Goal: Task Accomplishment & Management: Manage account settings

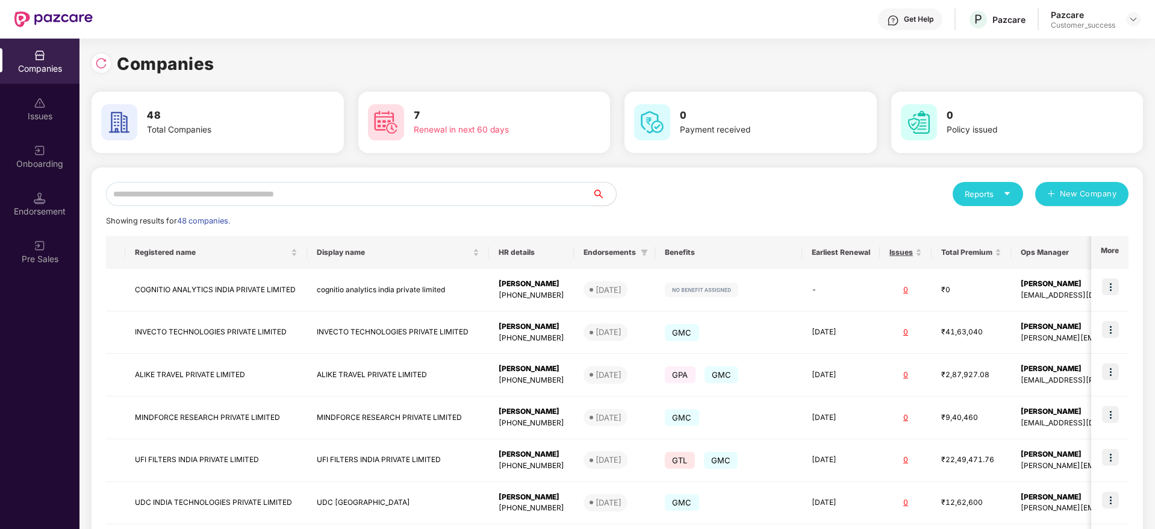
click at [262, 192] on input "text" at bounding box center [349, 194] width 486 height 24
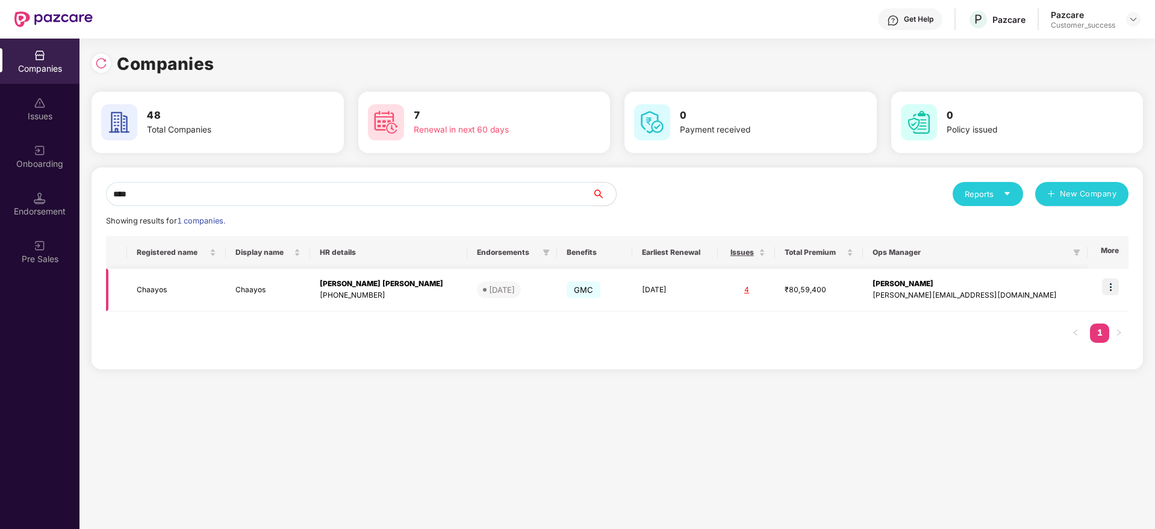
type input "****"
click at [1120, 291] on td at bounding box center [1107, 290] width 41 height 43
click at [1116, 287] on img at bounding box center [1110, 286] width 17 height 17
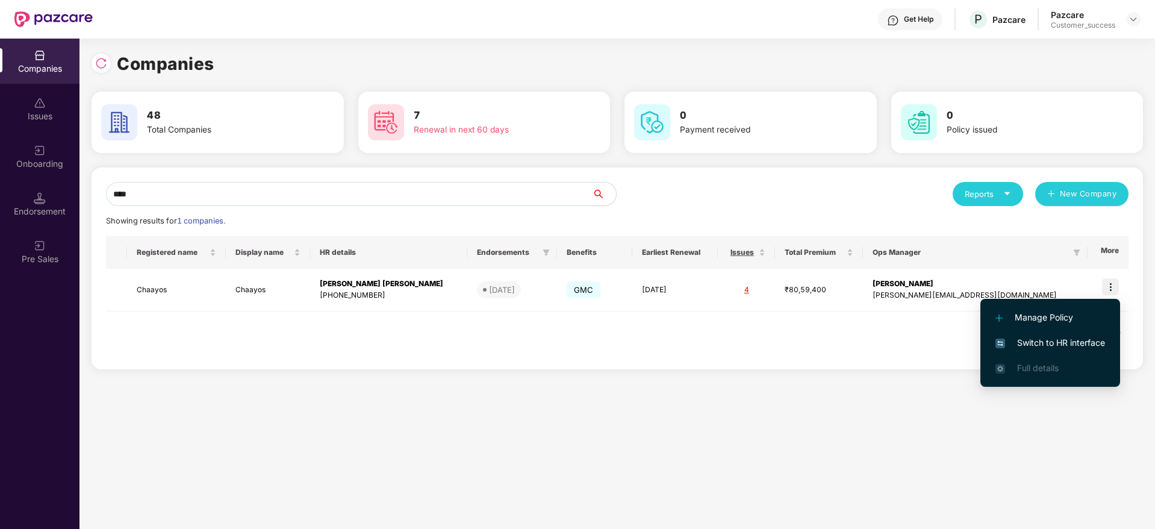
click at [1041, 345] on span "Switch to HR interface" at bounding box center [1050, 342] width 110 height 13
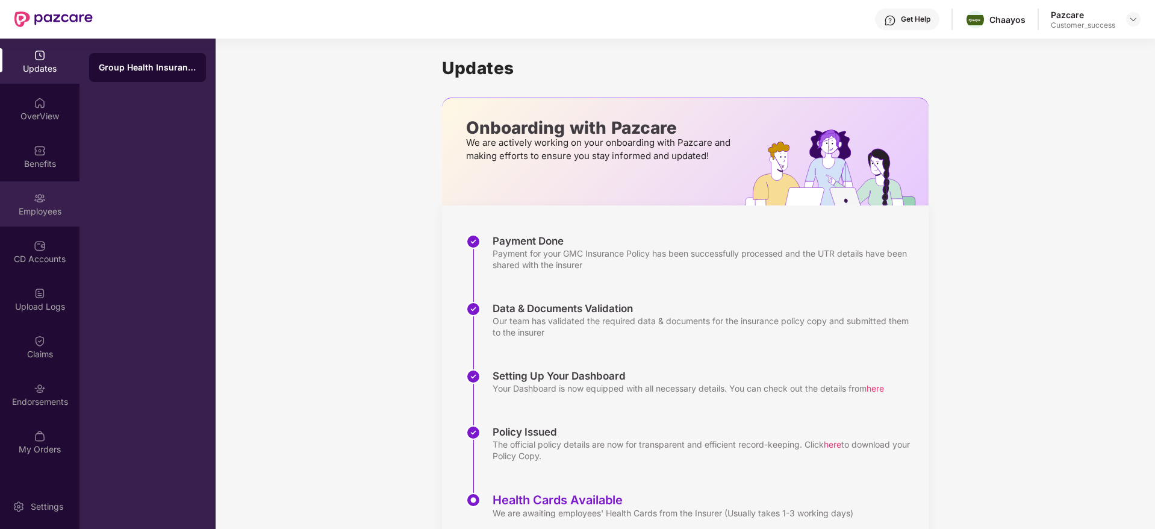
click at [30, 202] on div "Employees" at bounding box center [39, 203] width 79 height 45
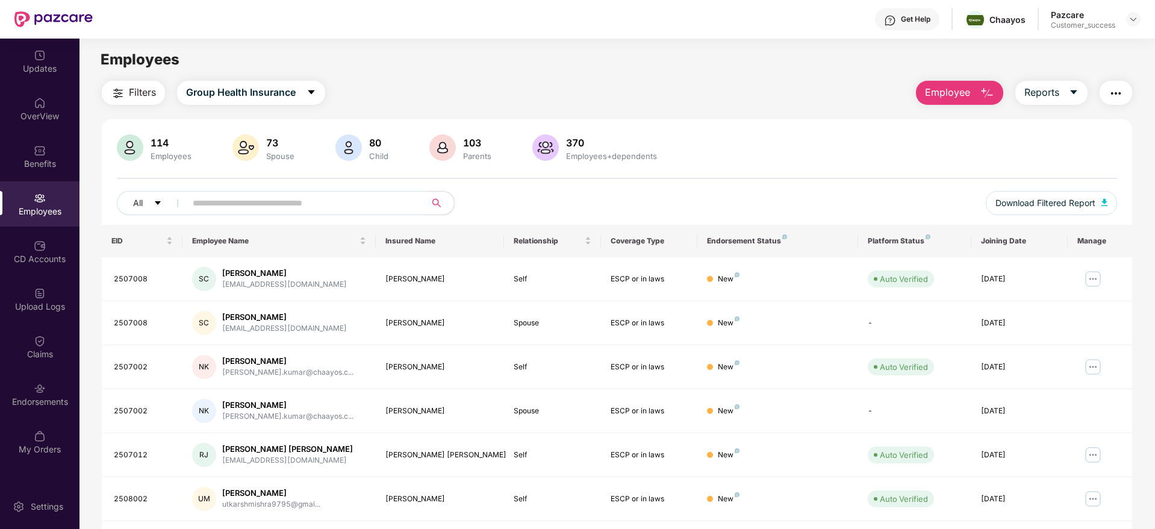
click at [291, 207] on input "text" at bounding box center [301, 203] width 216 height 18
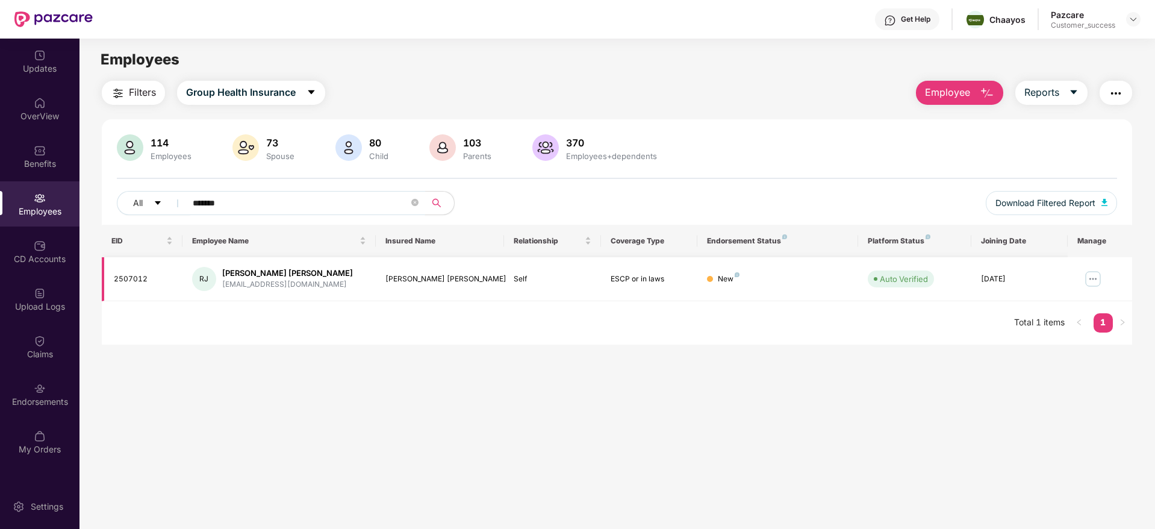
type input "*******"
drag, startPoint x: 161, startPoint y: 276, endPoint x: 111, endPoint y: 278, distance: 50.0
click at [111, 278] on td "2507012" at bounding box center [142, 279] width 81 height 44
copy div "2507012"
click at [262, 282] on div "[EMAIL_ADDRESS][DOMAIN_NAME]" at bounding box center [287, 284] width 131 height 11
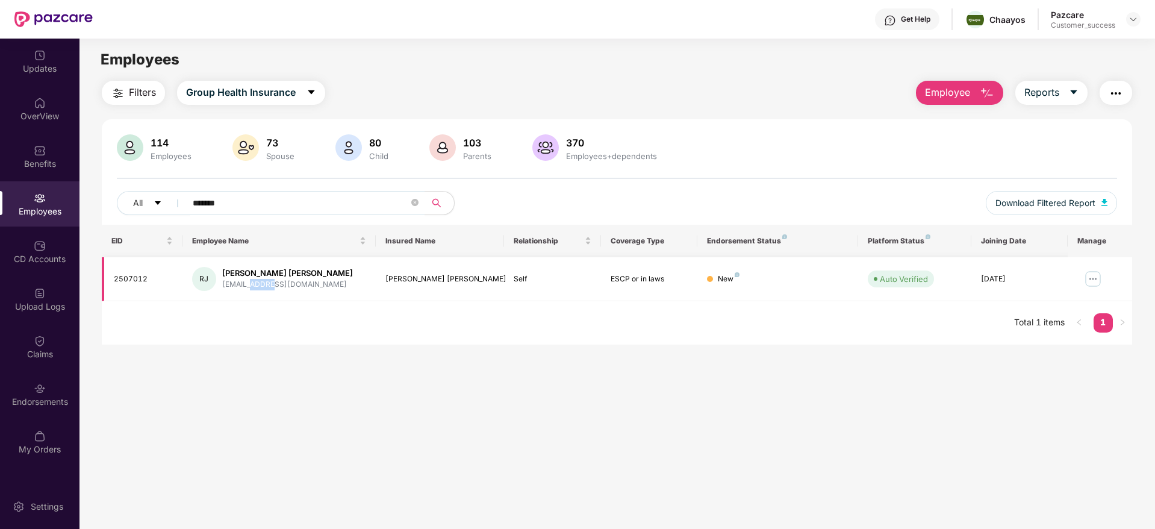
click at [262, 282] on div "rsnjha@gmail.com" at bounding box center [287, 284] width 131 height 11
drag, startPoint x: 222, startPoint y: 284, endPoint x: 290, endPoint y: 285, distance: 68.6
click at [290, 285] on div "rsnjha@gmail.com" at bounding box center [287, 284] width 131 height 11
copy div "rsnjha@gmail.com"
click at [483, 364] on main "Employees Filters Group Health Insurance Employee Reports 114 Employees 73 Spou…" at bounding box center [616, 303] width 1075 height 529
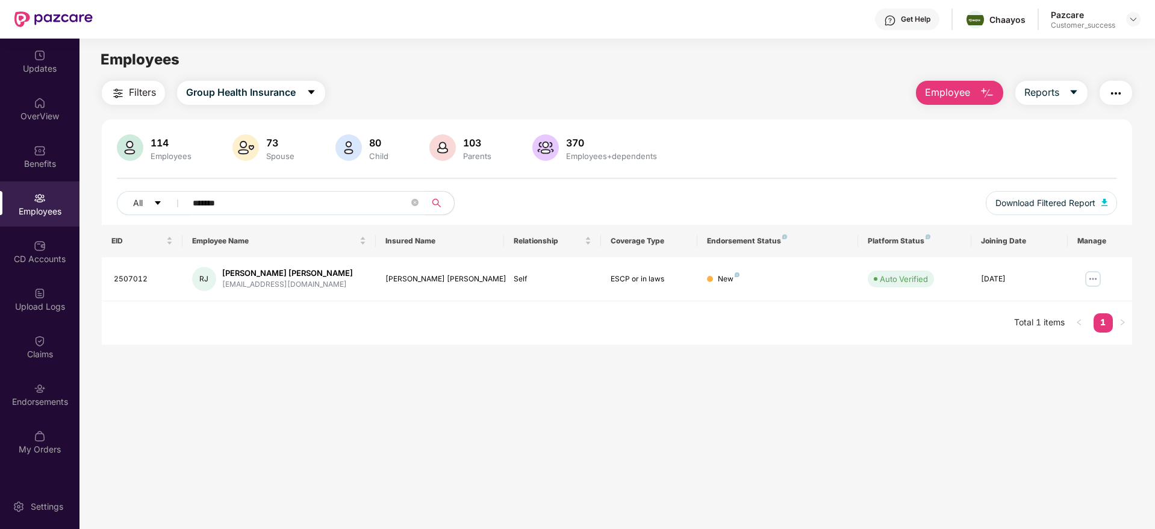
click at [236, 202] on input "*******" at bounding box center [301, 203] width 216 height 18
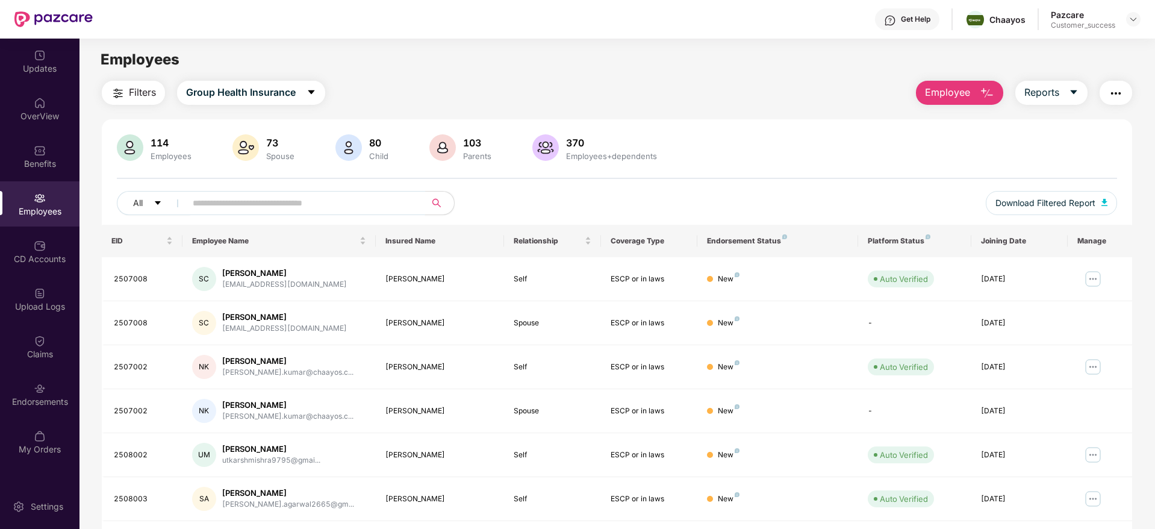
click at [236, 200] on input "text" at bounding box center [301, 203] width 216 height 18
click at [238, 200] on input "text" at bounding box center [301, 203] width 216 height 18
click at [222, 191] on span at bounding box center [301, 203] width 247 height 24
drag, startPoint x: 1126, startPoint y: 24, endPoint x: 1132, endPoint y: 21, distance: 6.7
click at [1132, 21] on div at bounding box center [1133, 19] width 14 height 14
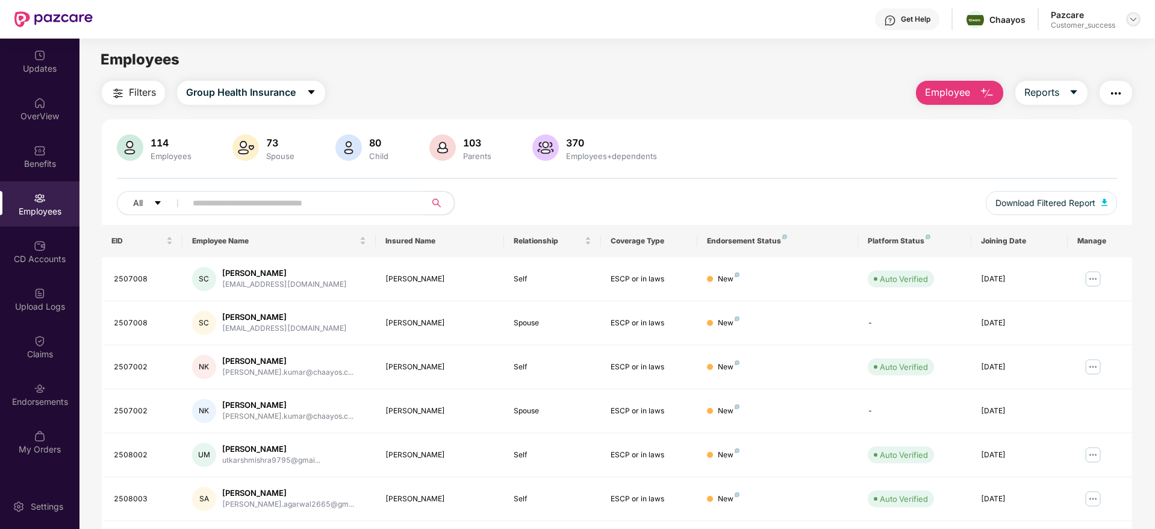
click at [1132, 21] on img at bounding box center [1133, 19] width 10 height 10
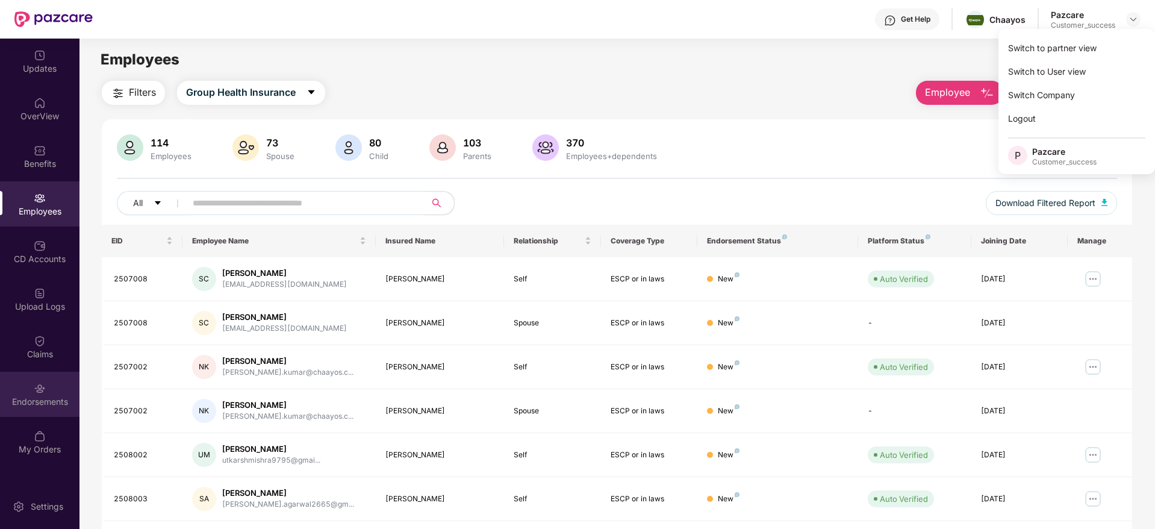
click at [40, 387] on img at bounding box center [40, 388] width 12 height 12
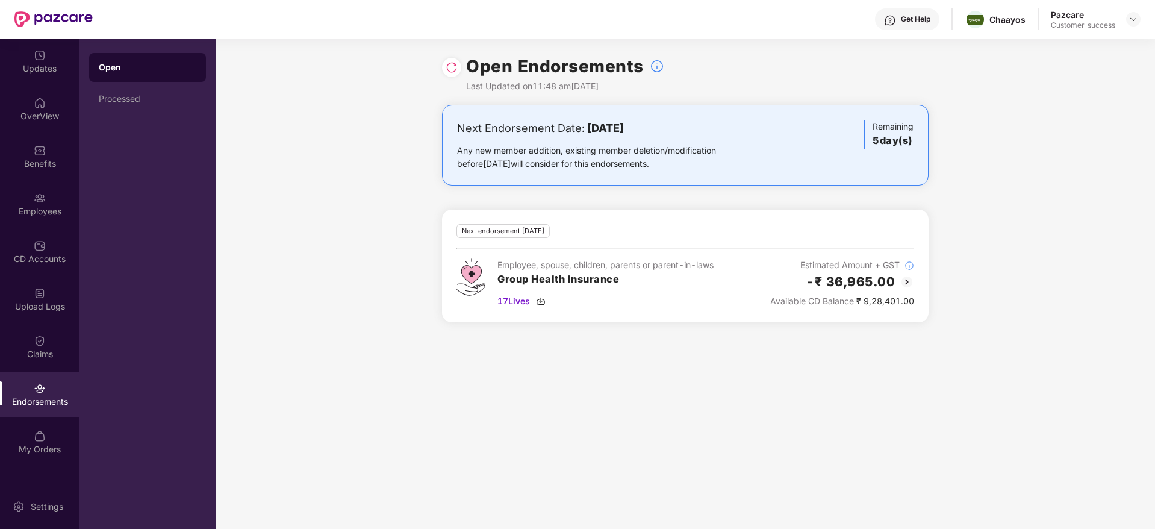
click at [454, 61] on img at bounding box center [452, 67] width 12 height 12
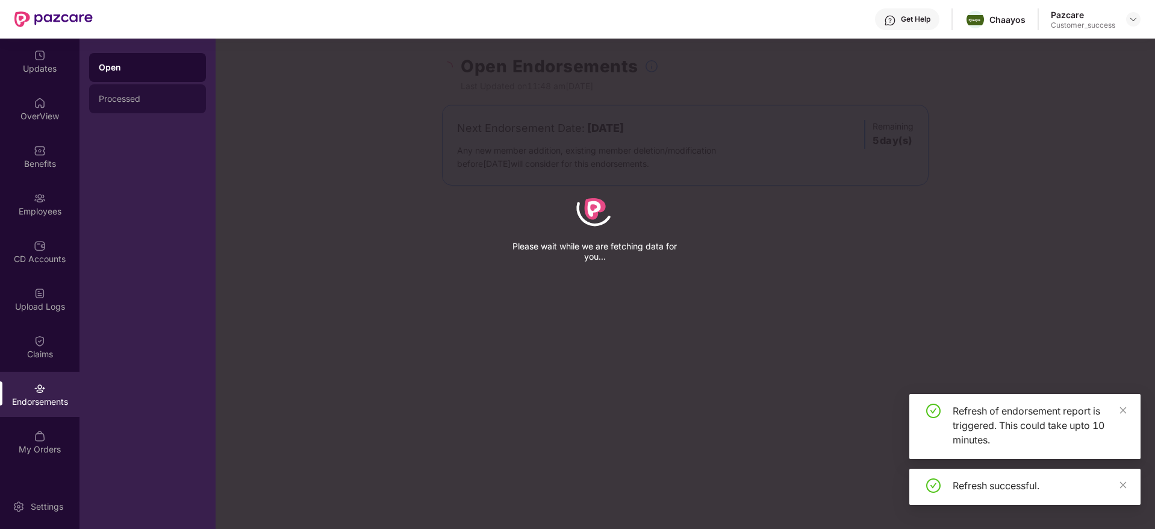
click at [119, 98] on div "Processed" at bounding box center [148, 99] width 98 height 10
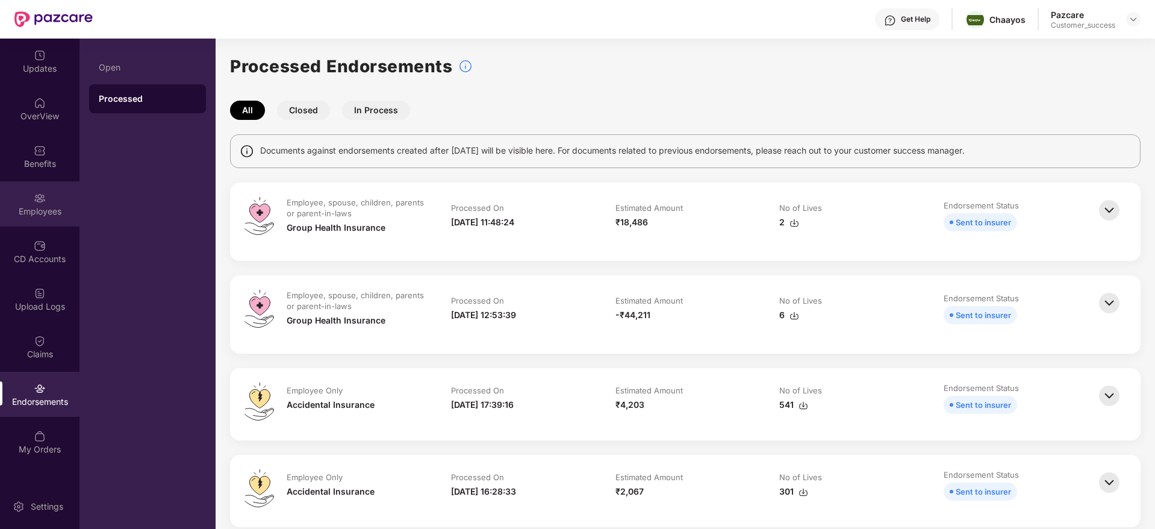
click at [43, 211] on div "Employees" at bounding box center [39, 211] width 79 height 12
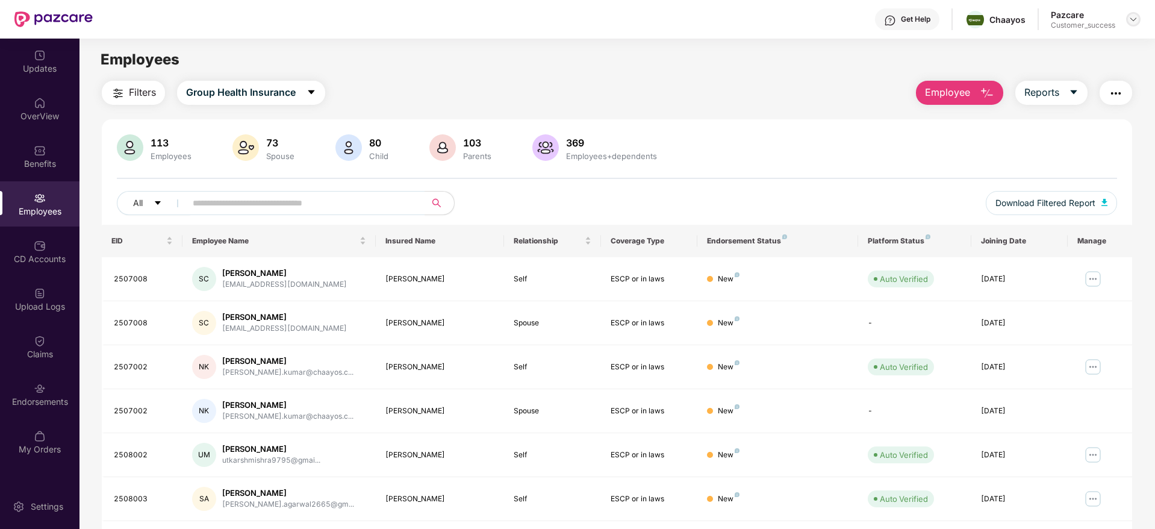
click at [1133, 15] on img at bounding box center [1133, 19] width 10 height 10
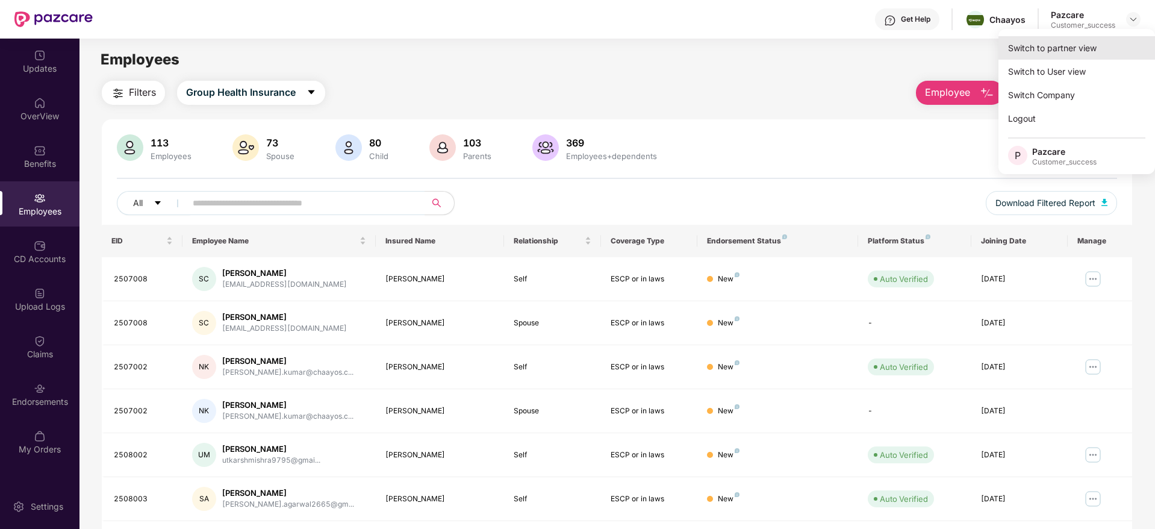
click at [1075, 48] on div "Switch to partner view" at bounding box center [1076, 47] width 157 height 23
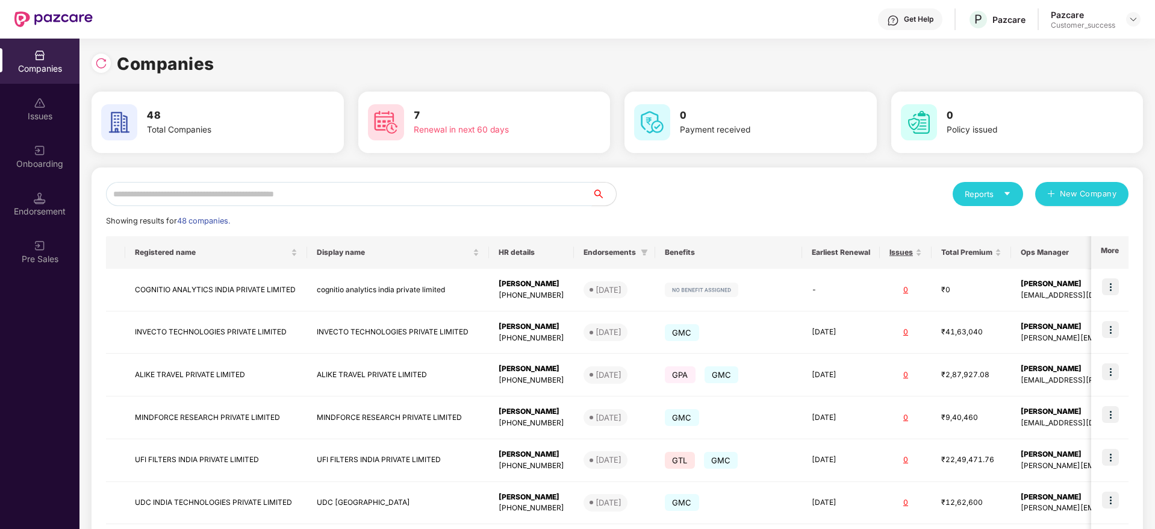
click at [315, 202] on input "text" at bounding box center [349, 194] width 486 height 24
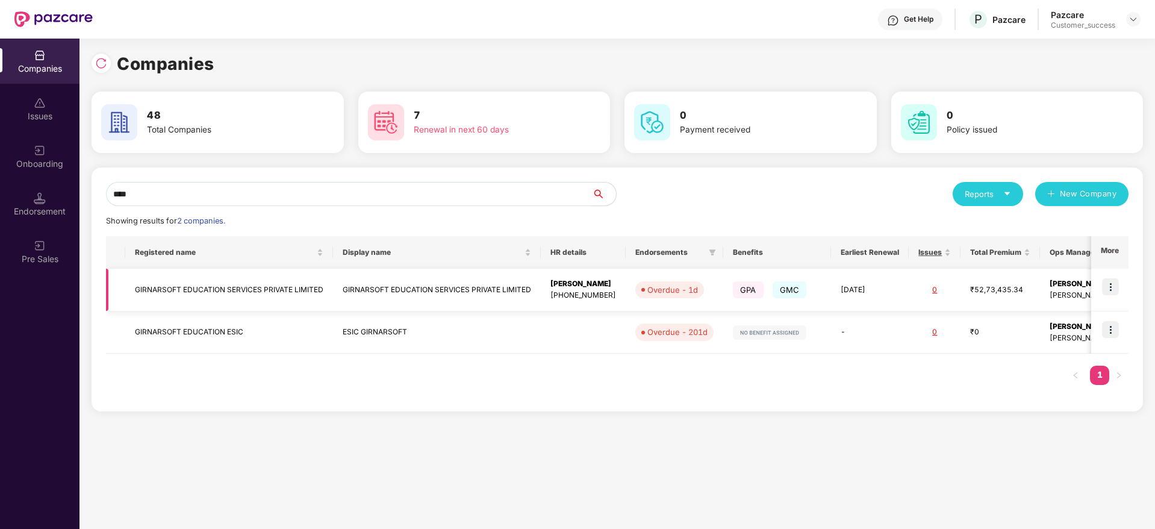
type input "****"
click at [1112, 291] on img at bounding box center [1110, 286] width 17 height 17
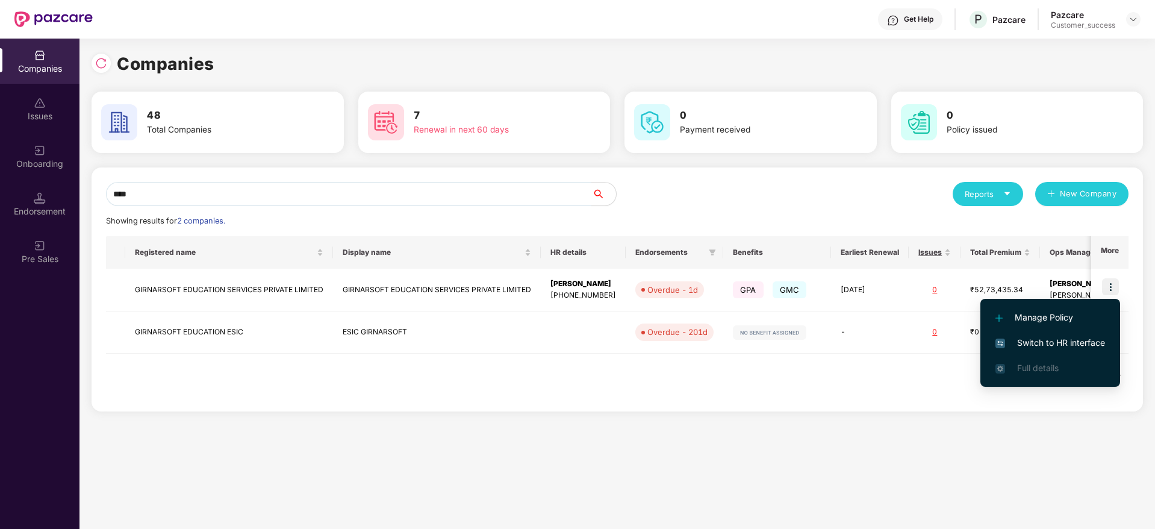
click at [1037, 343] on span "Switch to HR interface" at bounding box center [1050, 342] width 110 height 13
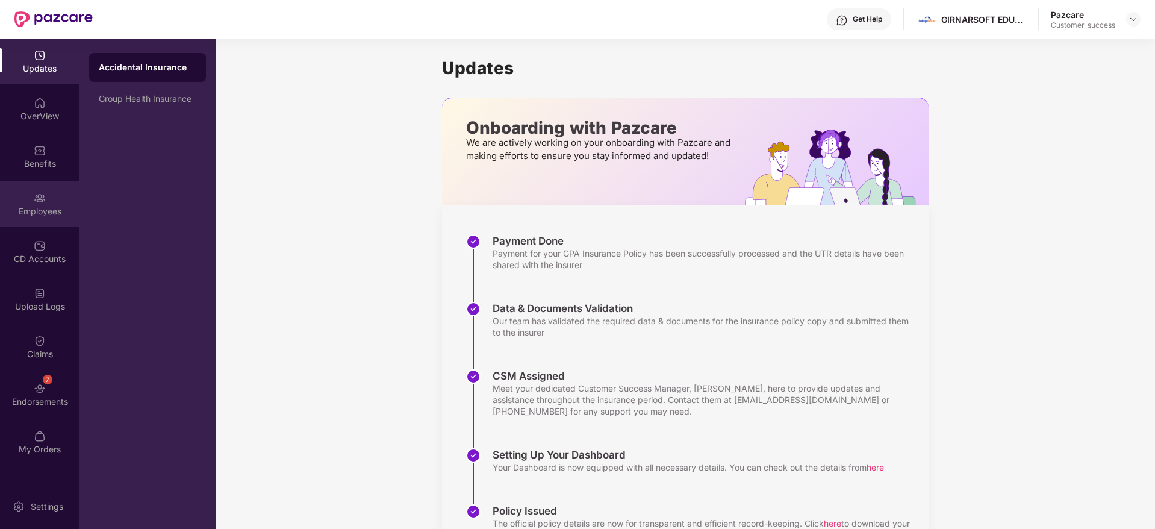
click at [31, 203] on div "Employees" at bounding box center [39, 203] width 79 height 45
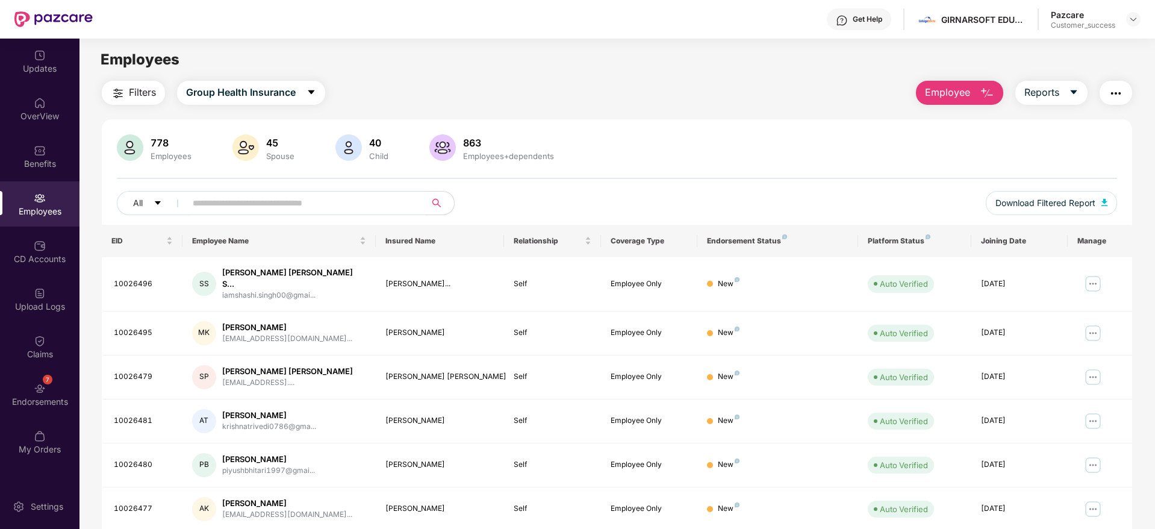
click at [231, 202] on input "text" at bounding box center [301, 203] width 216 height 18
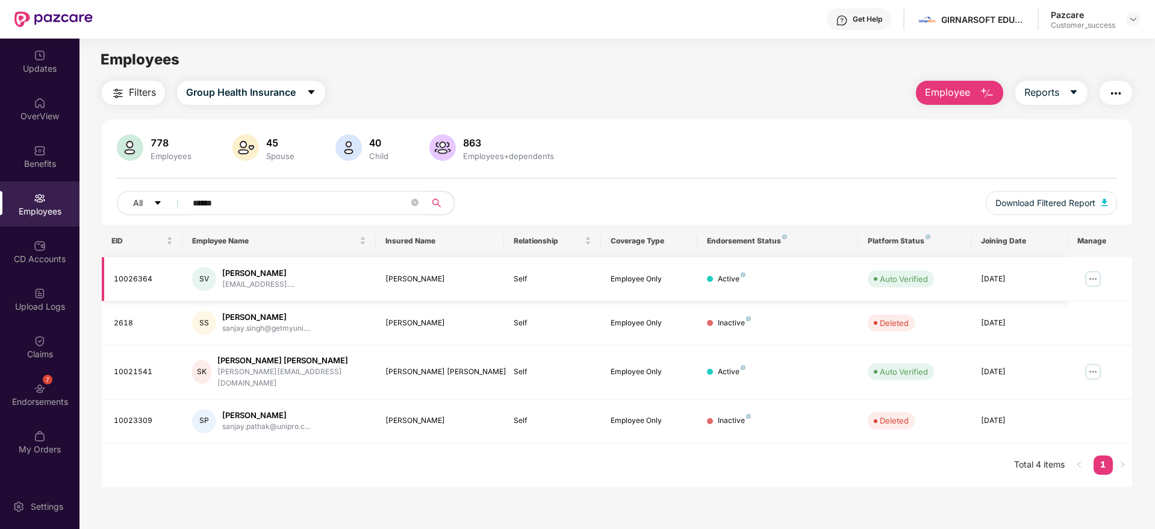
type input "******"
drag, startPoint x: 161, startPoint y: 275, endPoint x: 113, endPoint y: 278, distance: 47.7
click at [113, 278] on td "10026364" at bounding box center [142, 279] width 81 height 44
copy div "10026364"
click at [1093, 275] on img at bounding box center [1092, 278] width 19 height 19
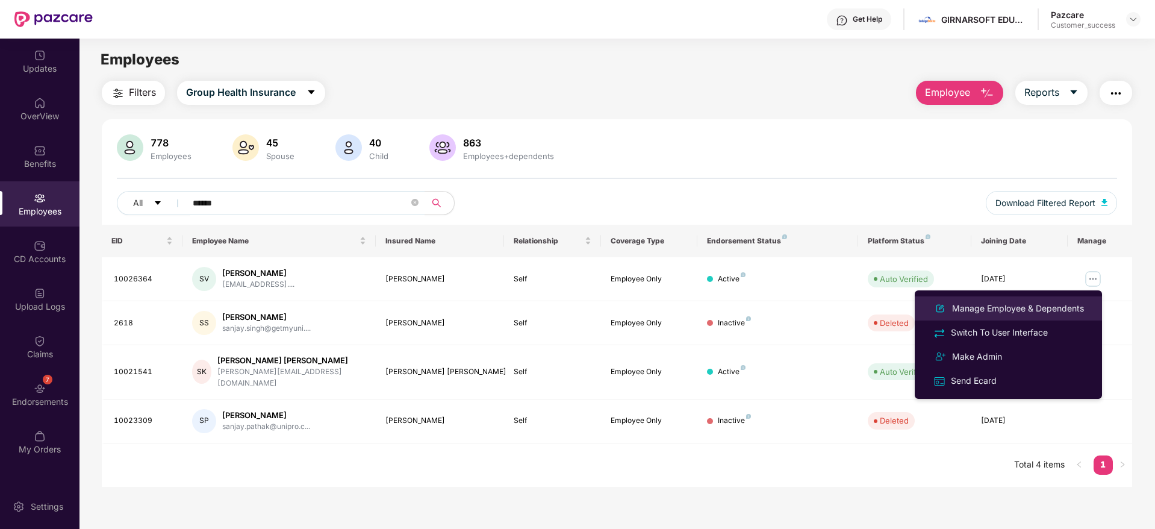
click at [1032, 308] on div "Manage Employee & Dependents" at bounding box center [1017, 308] width 137 height 13
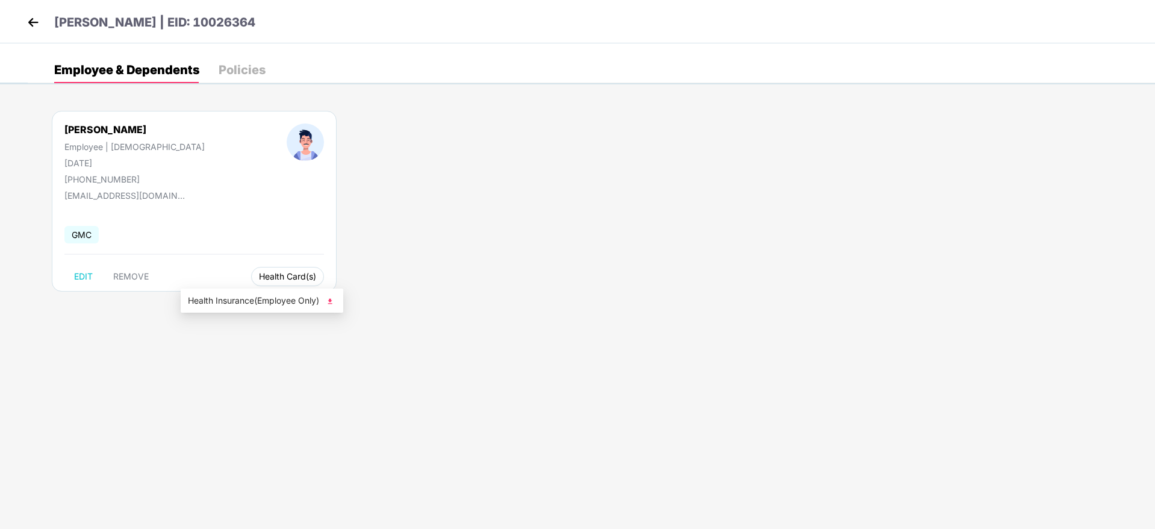
click at [259, 273] on span "Health Card(s)" at bounding box center [287, 276] width 57 height 6
click at [243, 294] on span "Health Insurance(Employee Only)" at bounding box center [262, 300] width 148 height 13
click at [30, 19] on img at bounding box center [33, 22] width 18 height 18
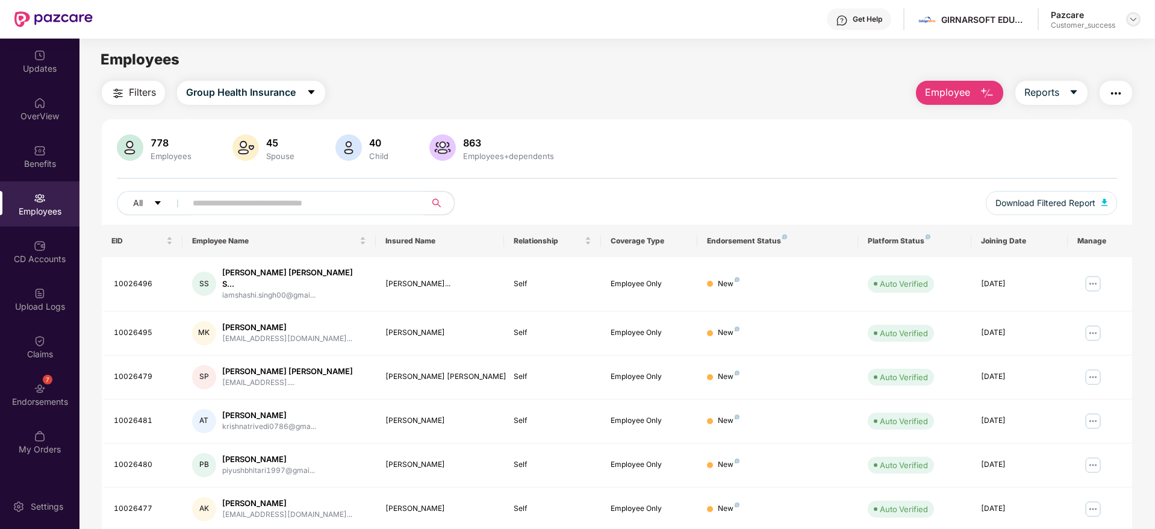
click at [1135, 20] on img at bounding box center [1133, 19] width 10 height 10
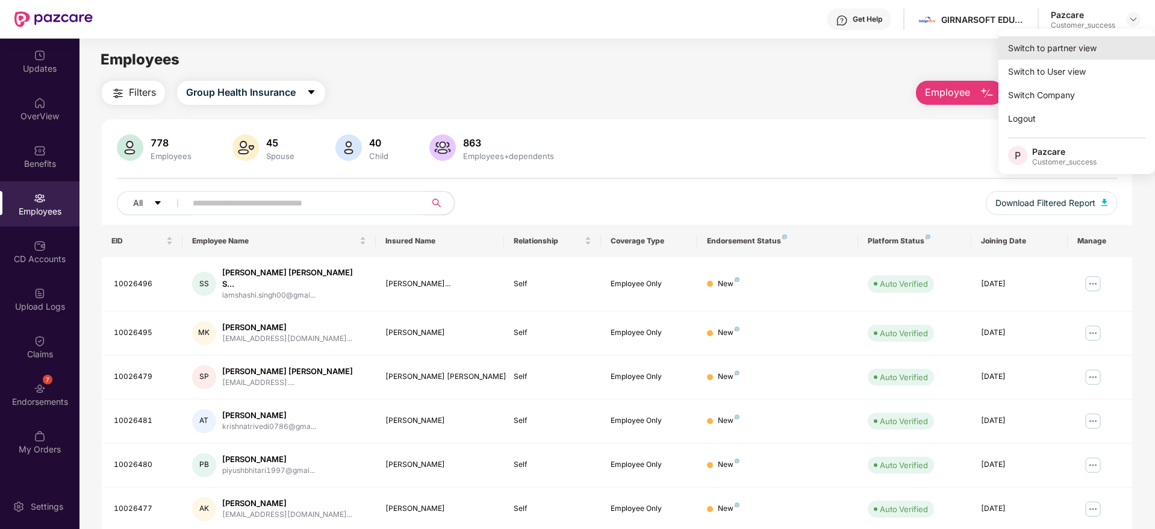
click at [1041, 46] on div "Switch to partner view" at bounding box center [1076, 47] width 157 height 23
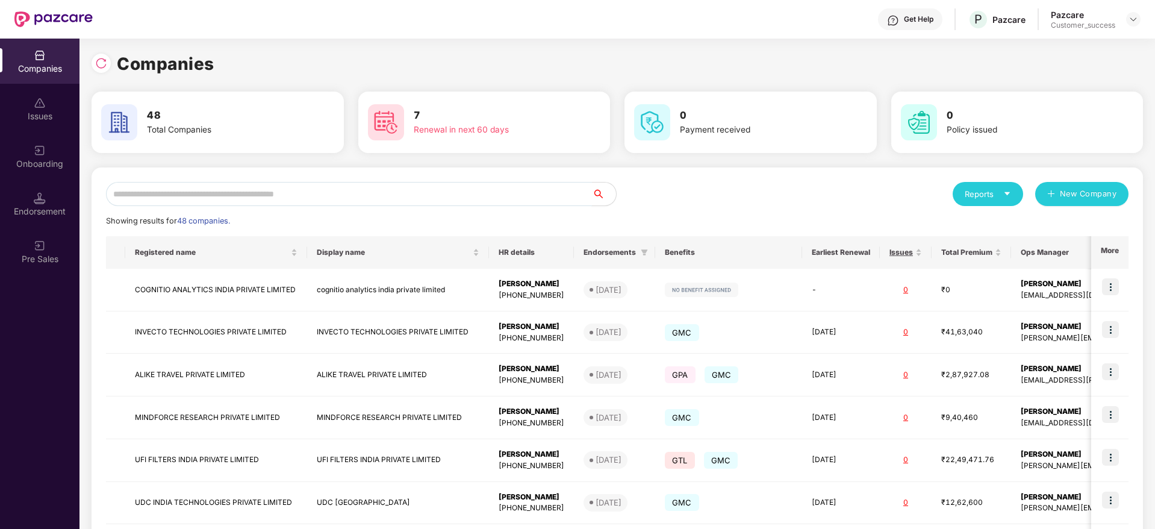
click at [409, 184] on input "text" at bounding box center [349, 194] width 486 height 24
paste input "**********"
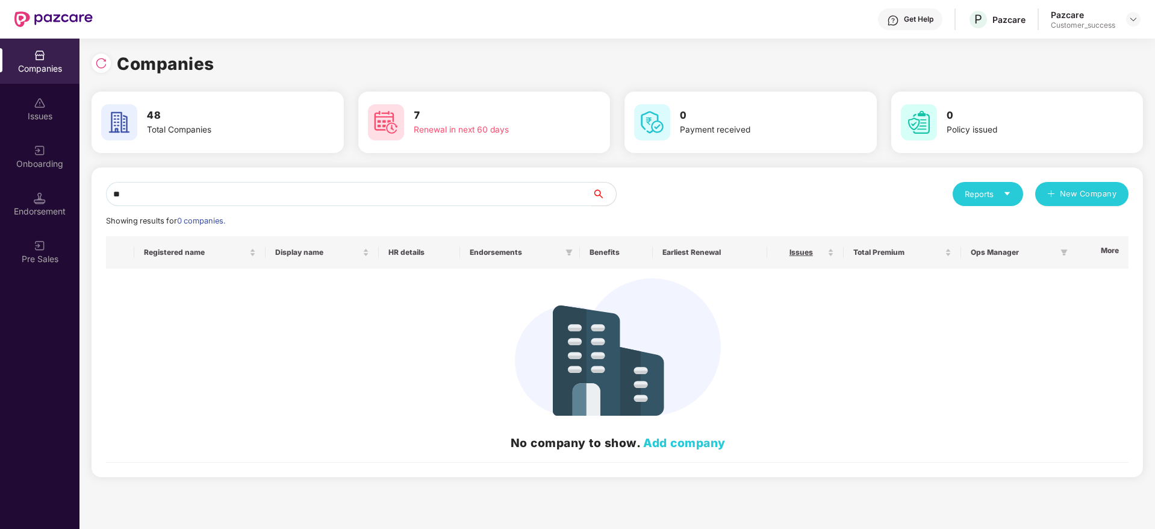
type input "*"
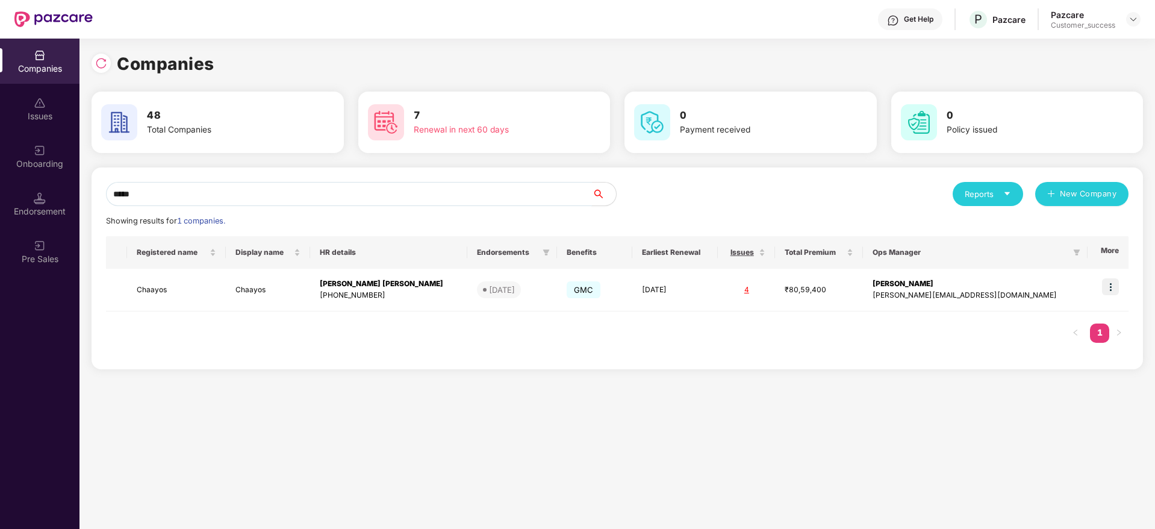
type input "*****"
click at [1114, 286] on img at bounding box center [1110, 286] width 17 height 17
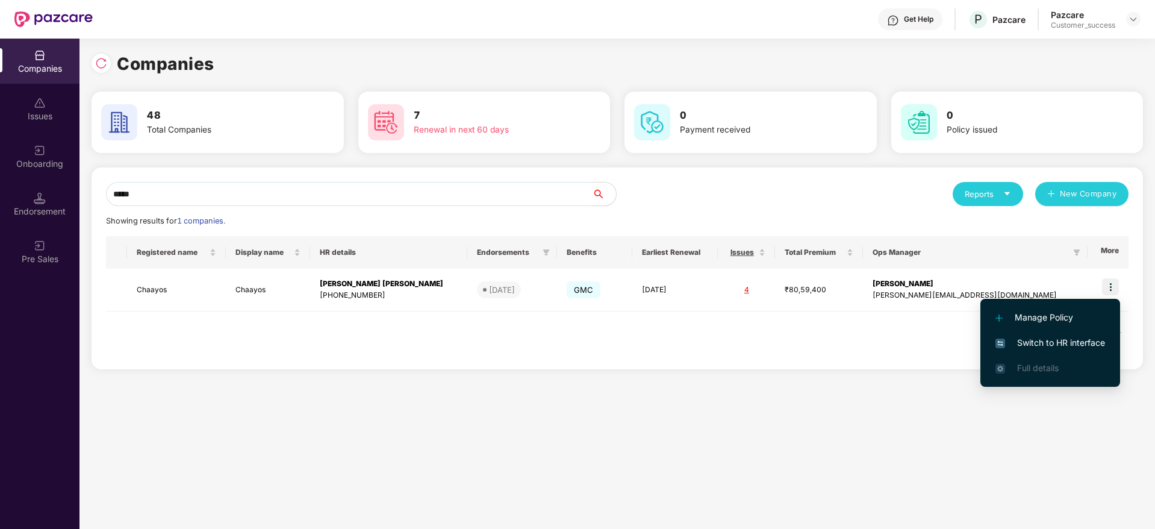
click at [1040, 342] on span "Switch to HR interface" at bounding box center [1050, 342] width 110 height 13
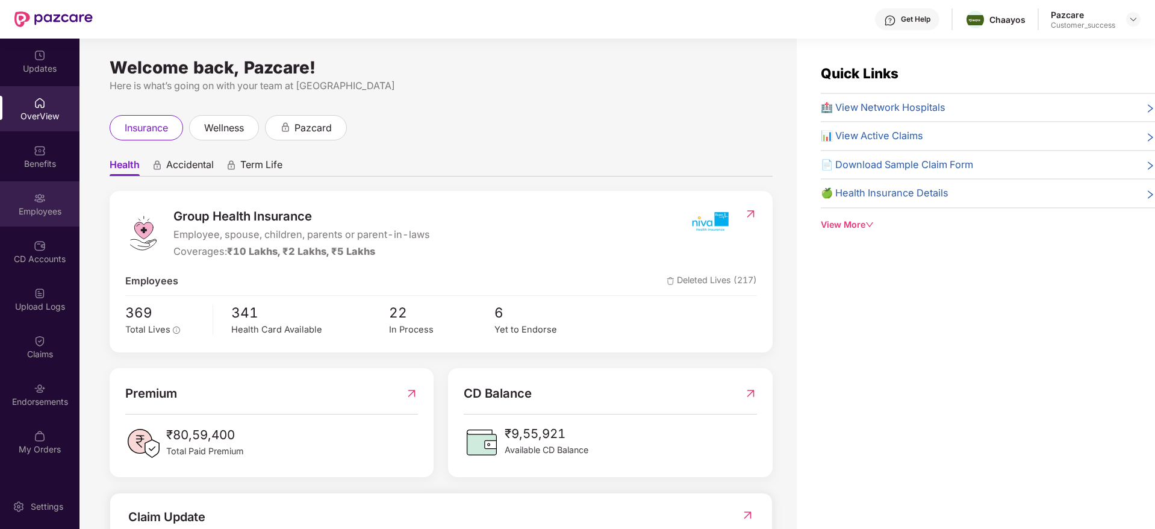
click at [39, 196] on img at bounding box center [40, 198] width 12 height 12
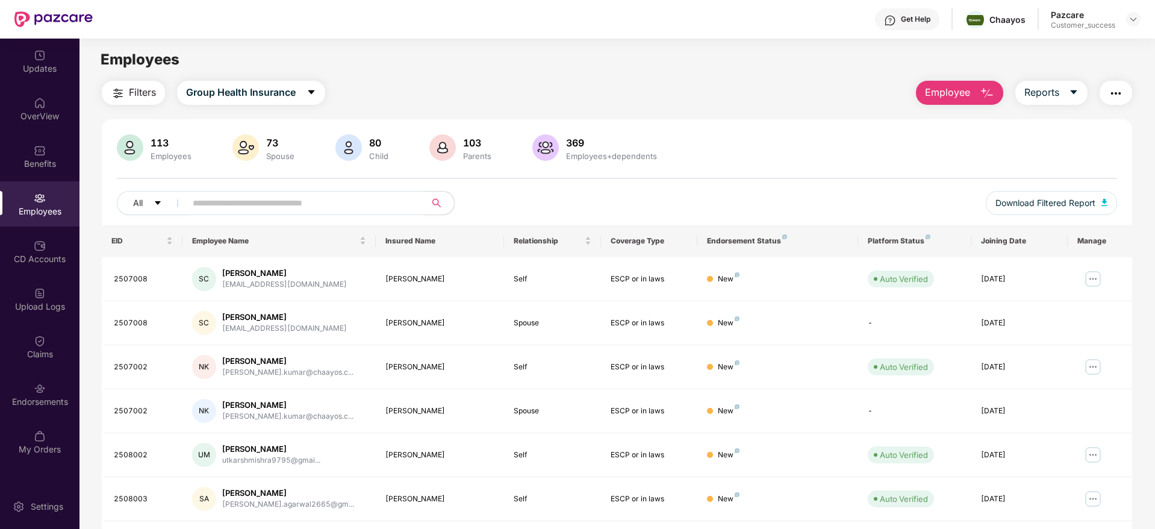
click at [943, 96] on span "Employee" at bounding box center [947, 92] width 45 height 15
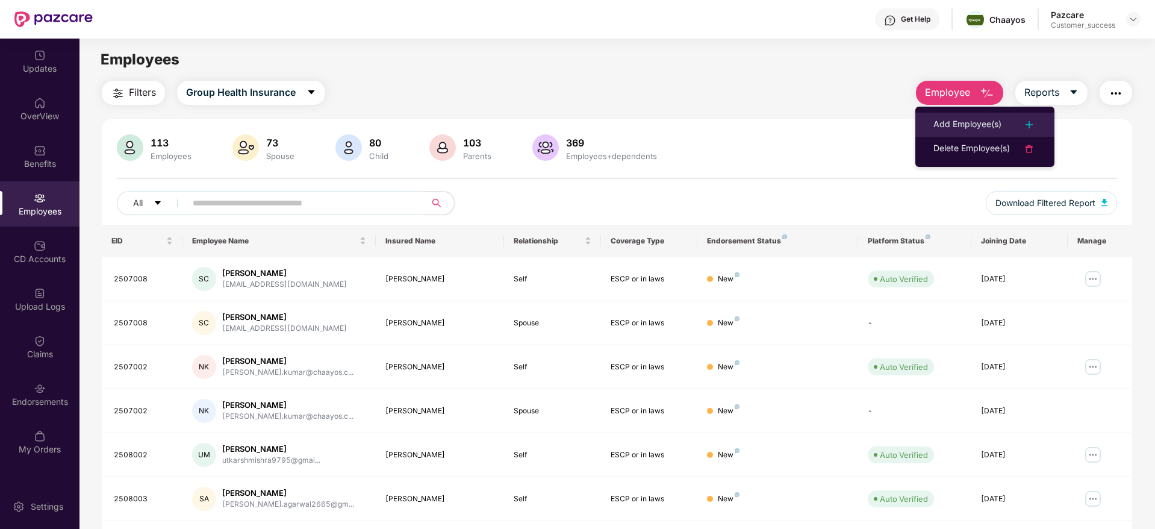
click at [954, 117] on div "Add Employee(s)" at bounding box center [967, 124] width 68 height 14
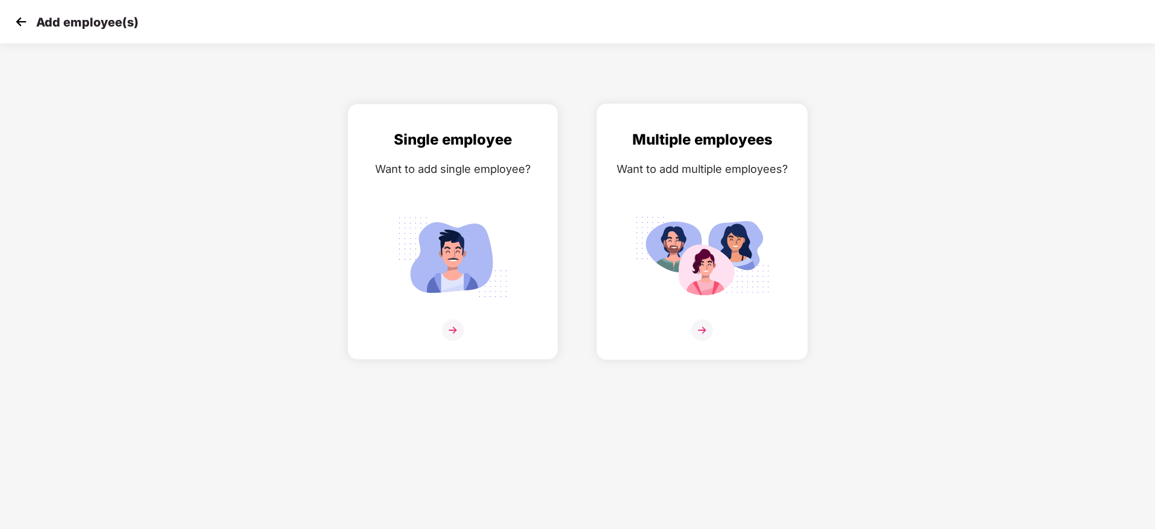
click at [695, 332] on img at bounding box center [702, 330] width 22 height 22
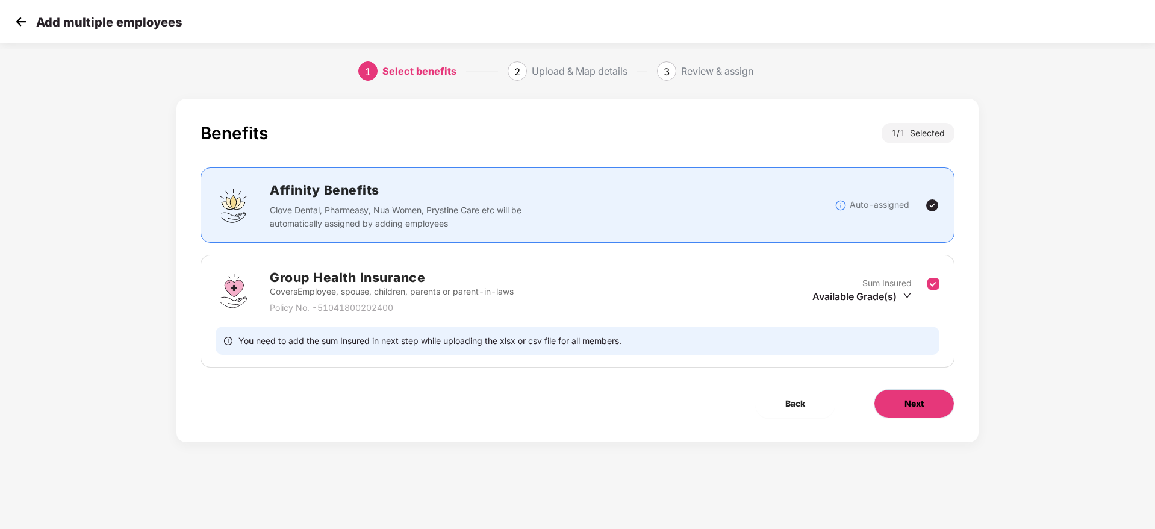
click at [896, 403] on button "Next" at bounding box center [914, 403] width 81 height 29
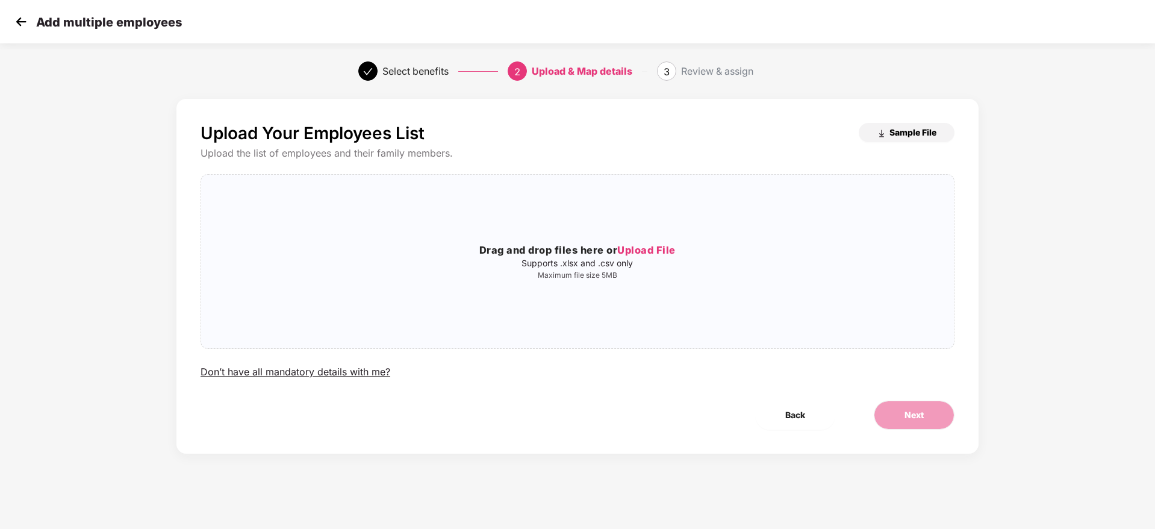
click at [878, 136] on img "button" at bounding box center [882, 134] width 10 height 10
click at [659, 251] on span "Upload File" at bounding box center [646, 250] width 58 height 12
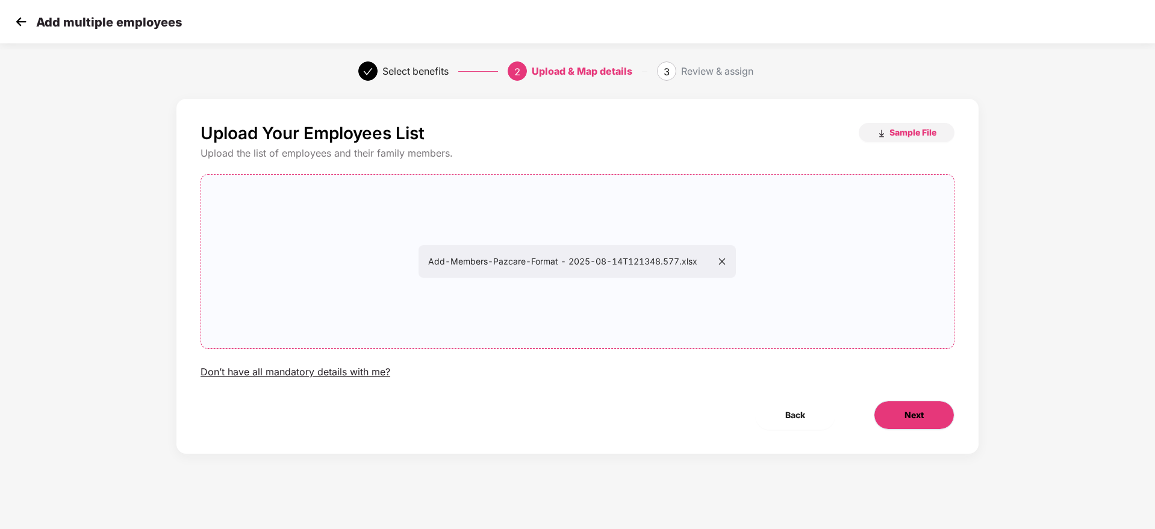
click at [916, 411] on span "Next" at bounding box center [913, 414] width 19 height 13
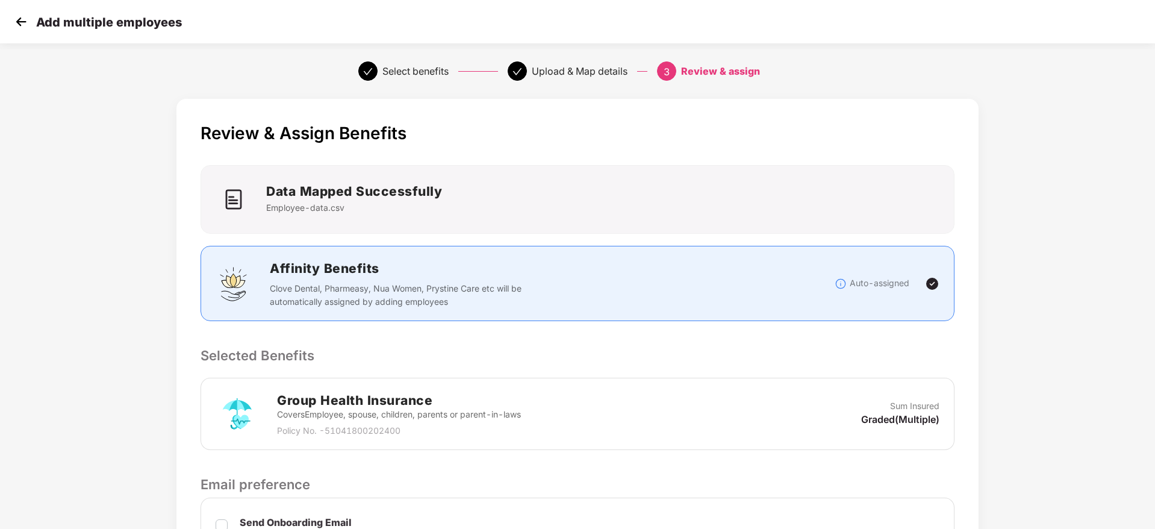
click at [902, 349] on p "Selected Benefits" at bounding box center [577, 355] width 754 height 20
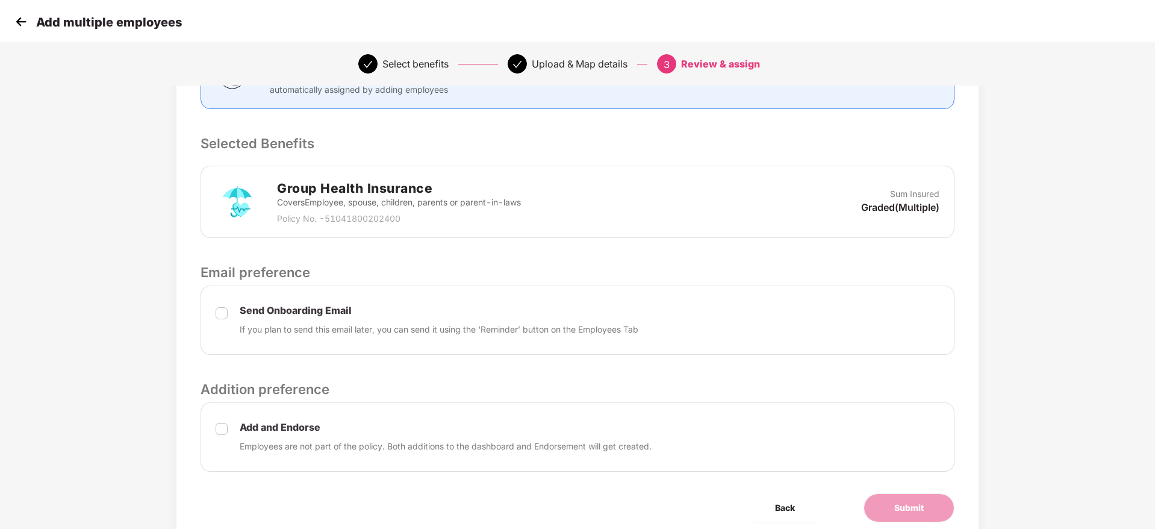
scroll to position [259, 0]
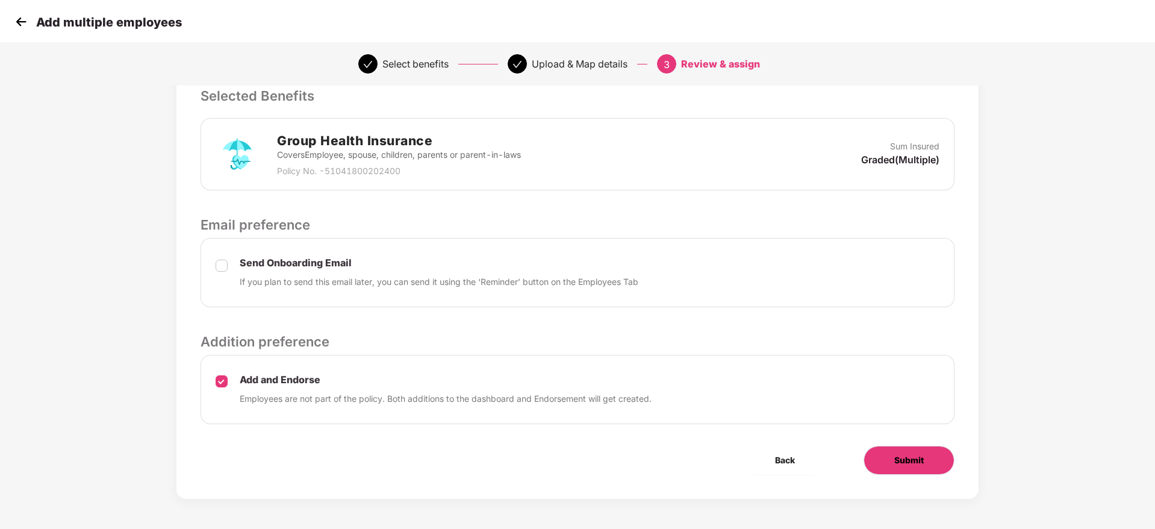
click at [902, 452] on button "Submit" at bounding box center [908, 460] width 91 height 29
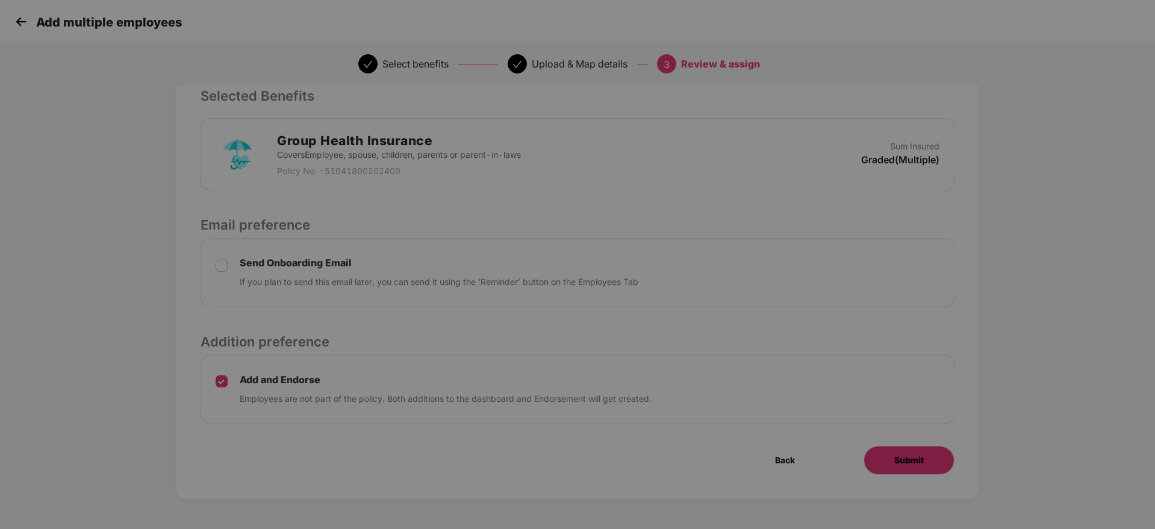
scroll to position [0, 0]
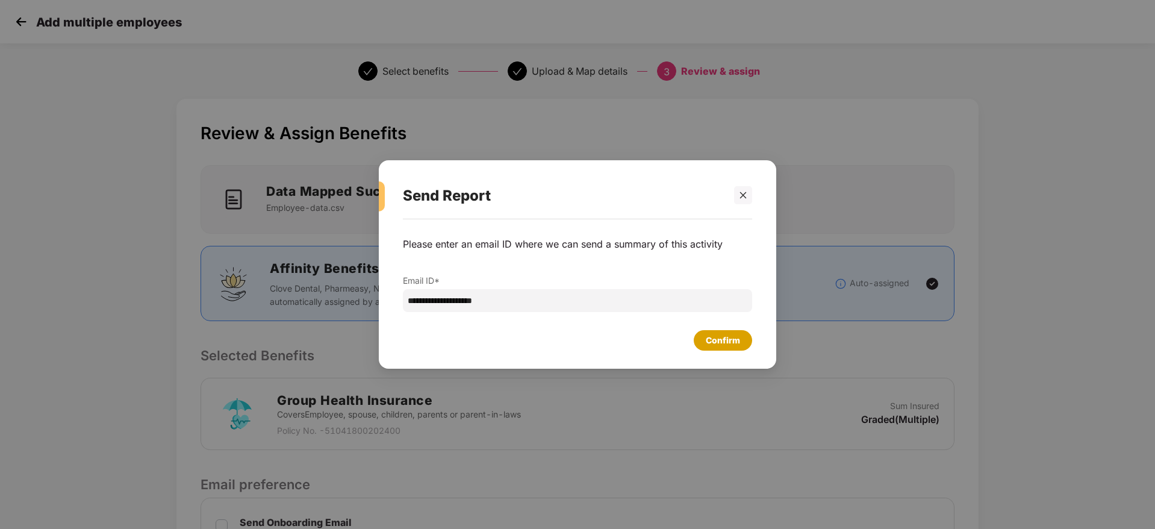
click at [730, 335] on div "Confirm" at bounding box center [723, 340] width 34 height 13
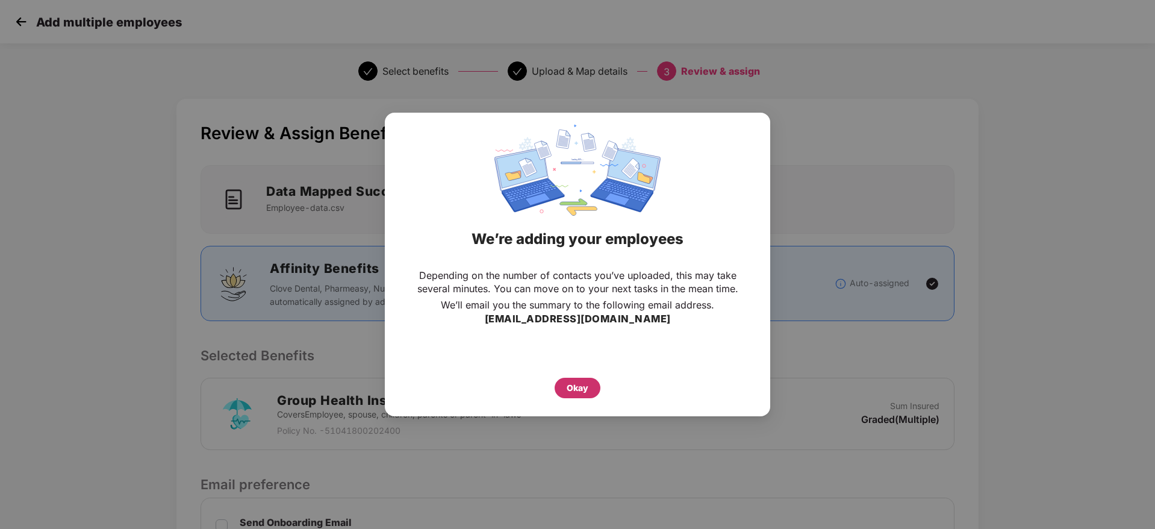
click at [574, 384] on div "Okay" at bounding box center [578, 387] width 22 height 13
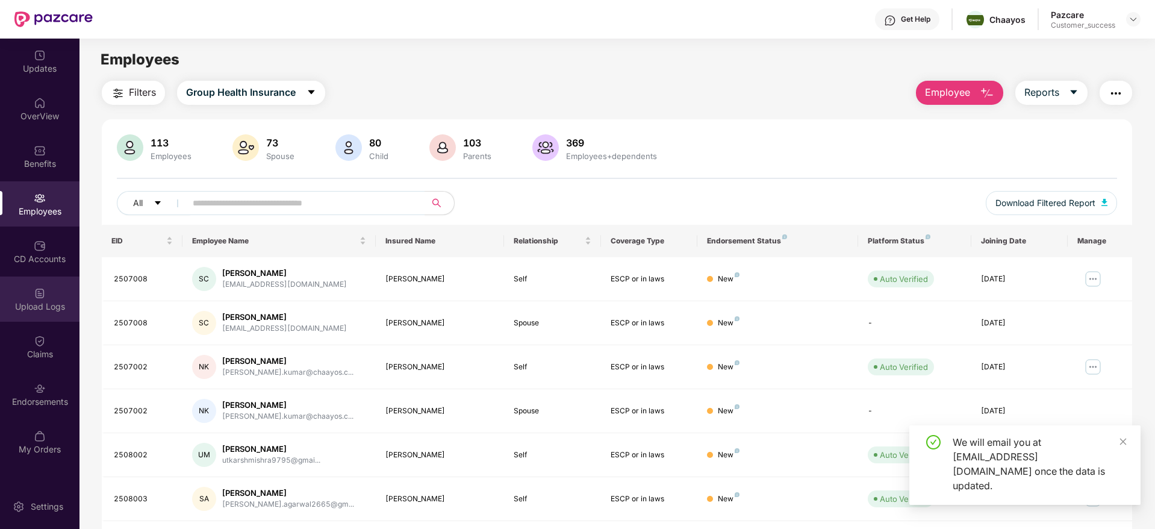
click at [48, 299] on div "Upload Logs" at bounding box center [39, 298] width 79 height 45
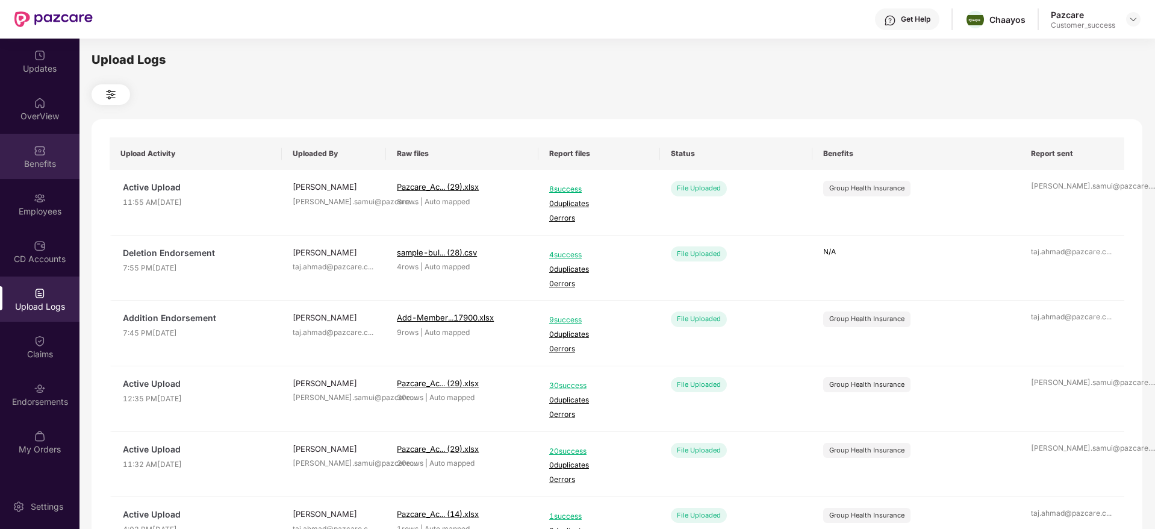
click at [30, 144] on div "Benefits" at bounding box center [39, 156] width 79 height 45
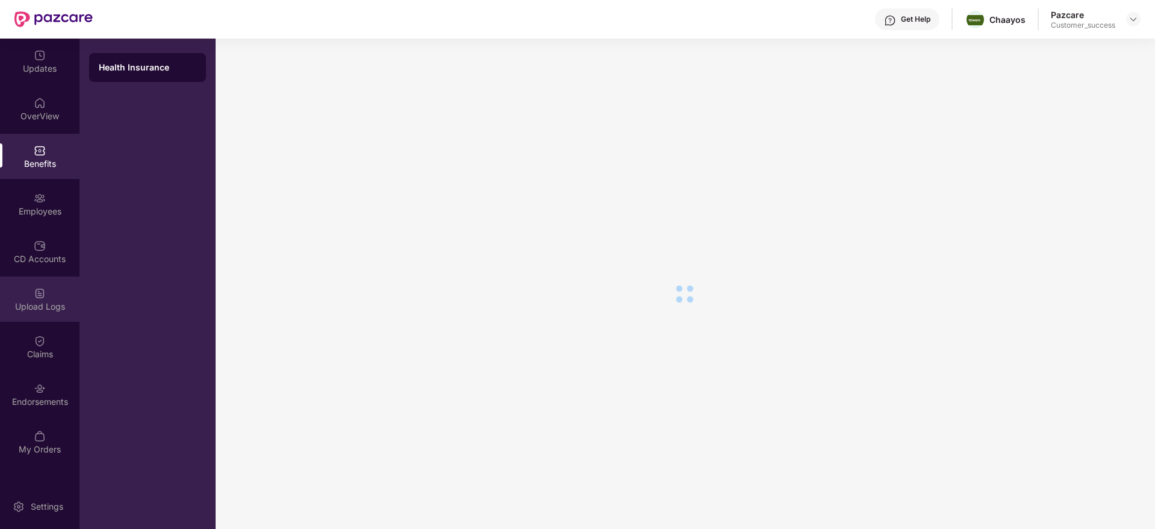
click at [51, 303] on div "Upload Logs" at bounding box center [39, 306] width 79 height 12
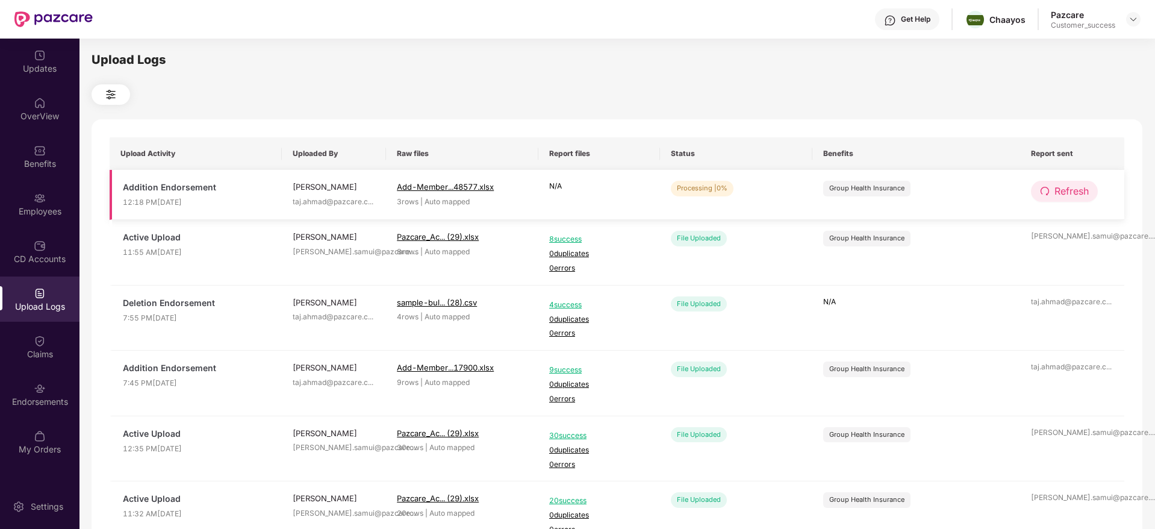
click at [1061, 187] on span "Refresh" at bounding box center [1071, 191] width 34 height 15
click at [1061, 187] on span "Refresh" at bounding box center [1072, 191] width 34 height 15
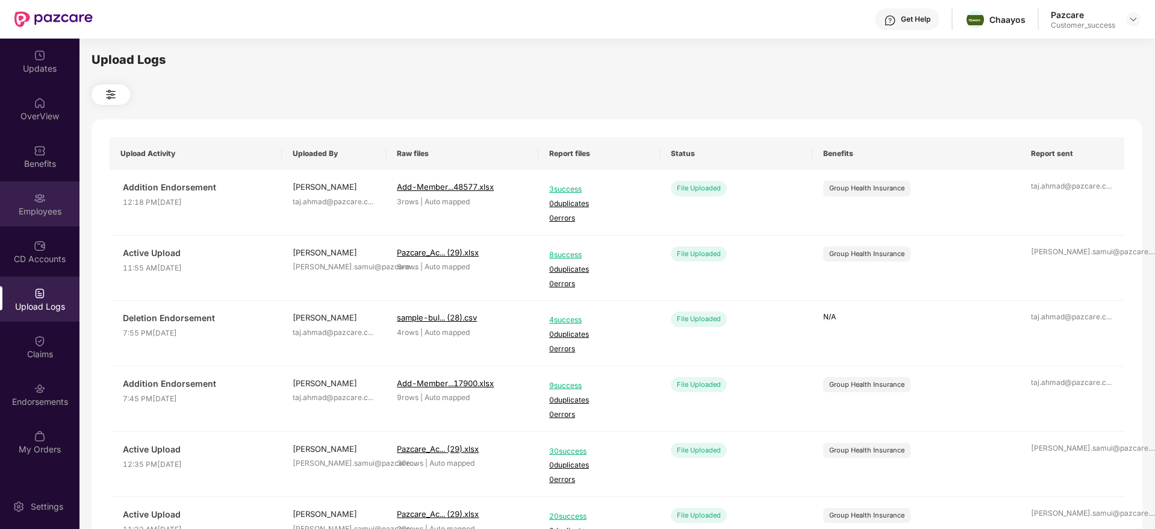
click at [51, 202] on div "Employees" at bounding box center [39, 203] width 79 height 45
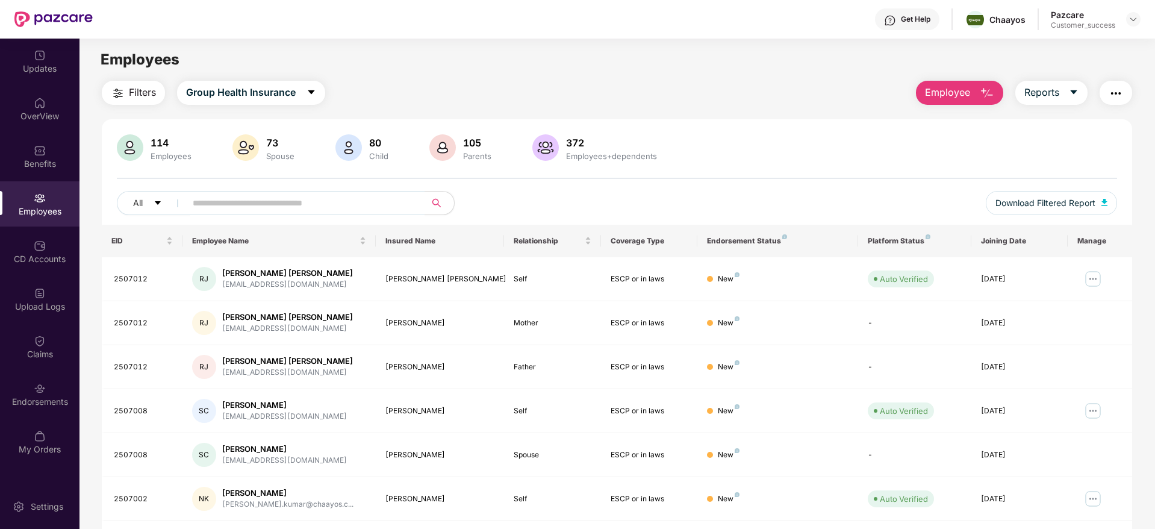
click at [136, 93] on span "Filters" at bounding box center [142, 92] width 27 height 15
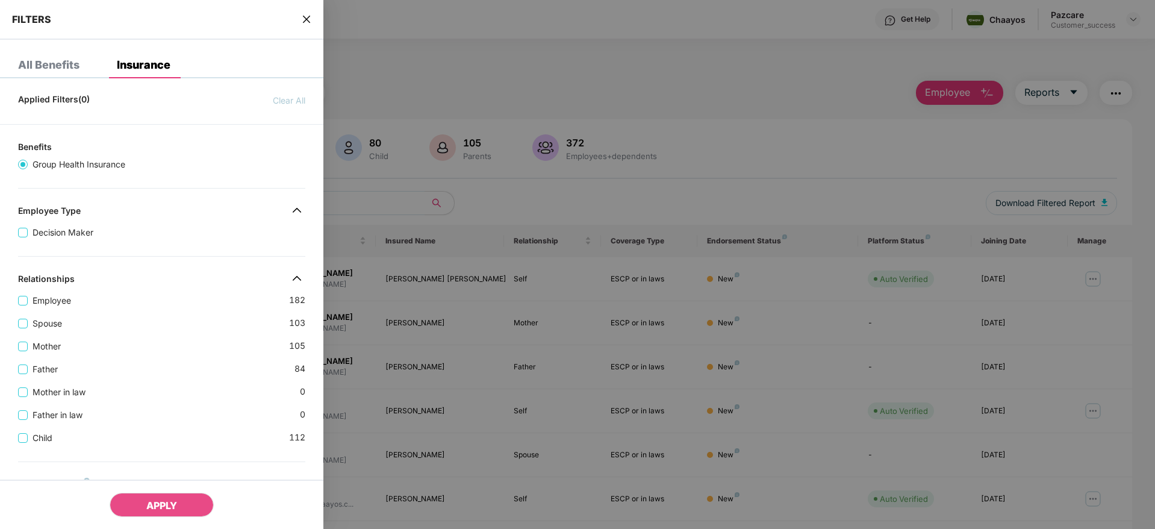
click at [312, 23] on div "FILTERS" at bounding box center [161, 20] width 323 height 40
click at [309, 22] on icon "close" at bounding box center [307, 19] width 10 height 10
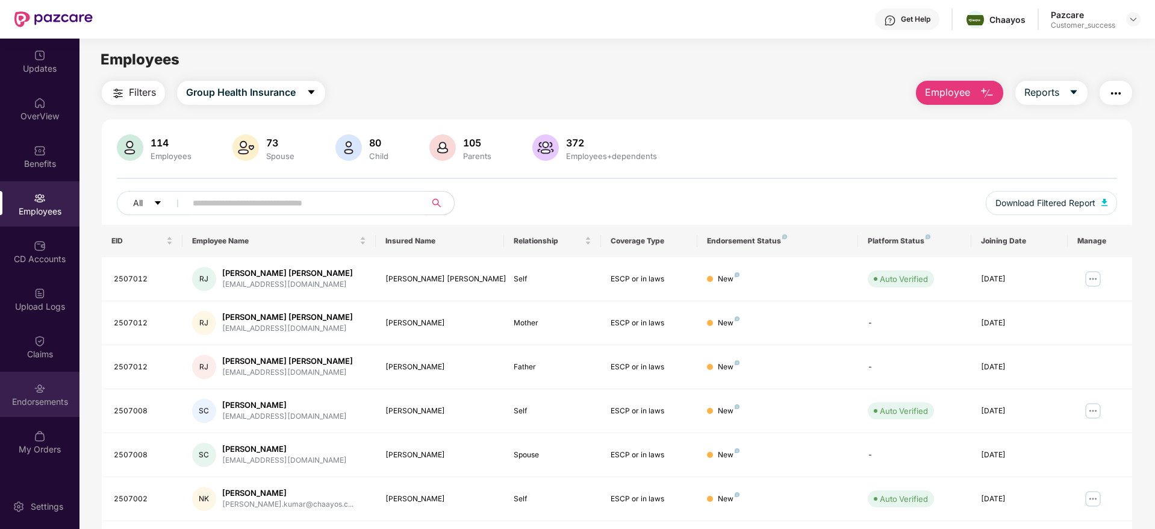
click at [46, 393] on div "Endorsements" at bounding box center [39, 393] width 79 height 45
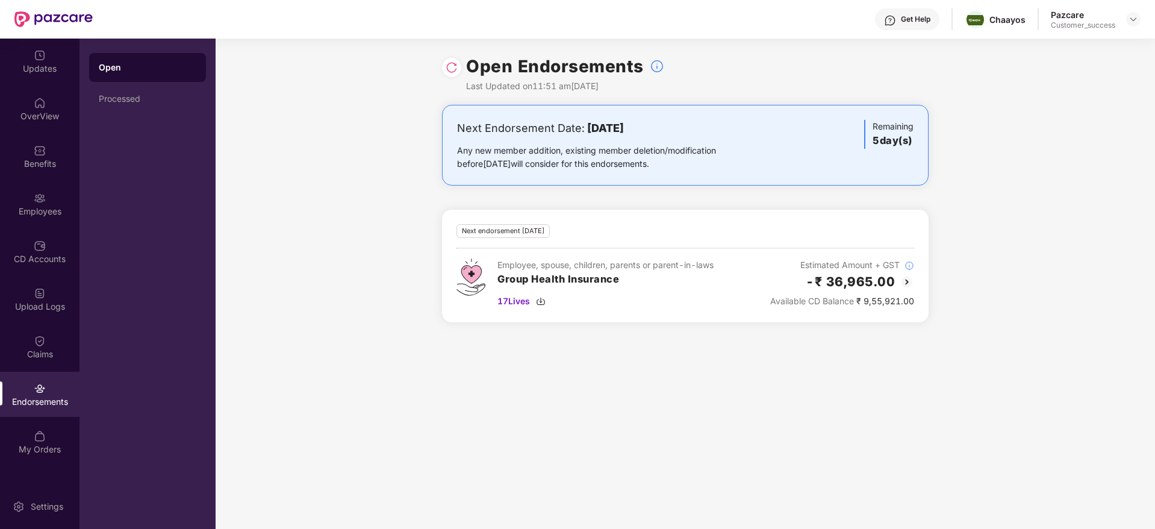
click at [456, 70] on img at bounding box center [452, 67] width 12 height 12
click at [450, 66] on img at bounding box center [452, 67] width 12 height 12
click at [48, 201] on div "Employees" at bounding box center [39, 203] width 79 height 45
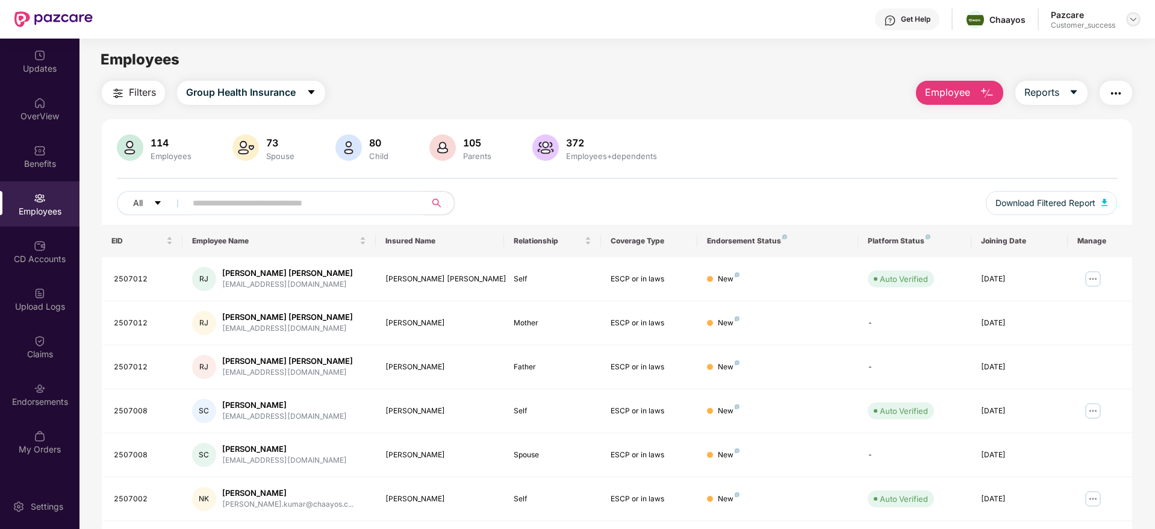
click at [1132, 16] on img at bounding box center [1133, 19] width 10 height 10
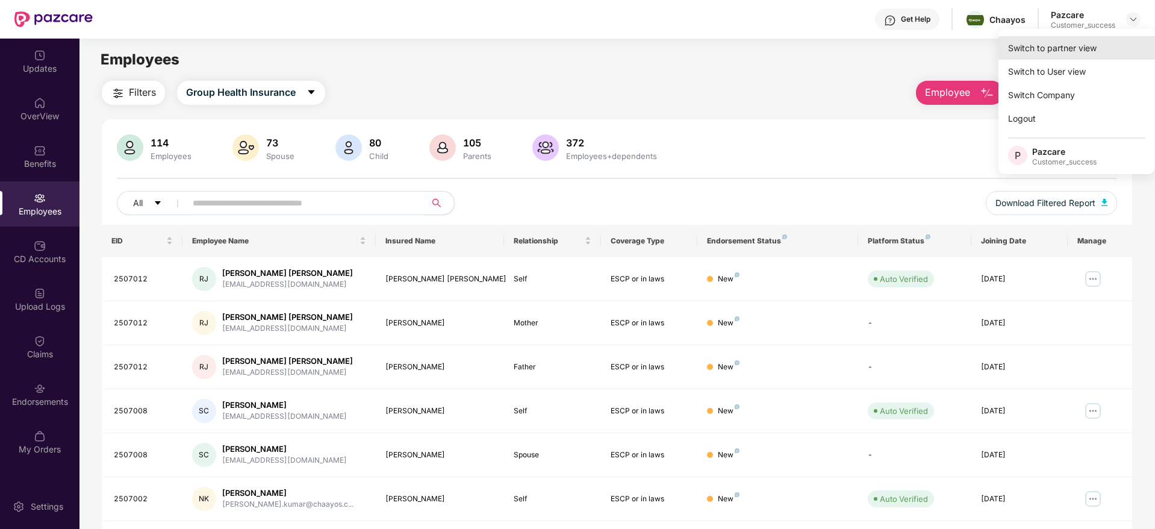
click at [1060, 49] on div "Switch to partner view" at bounding box center [1076, 47] width 157 height 23
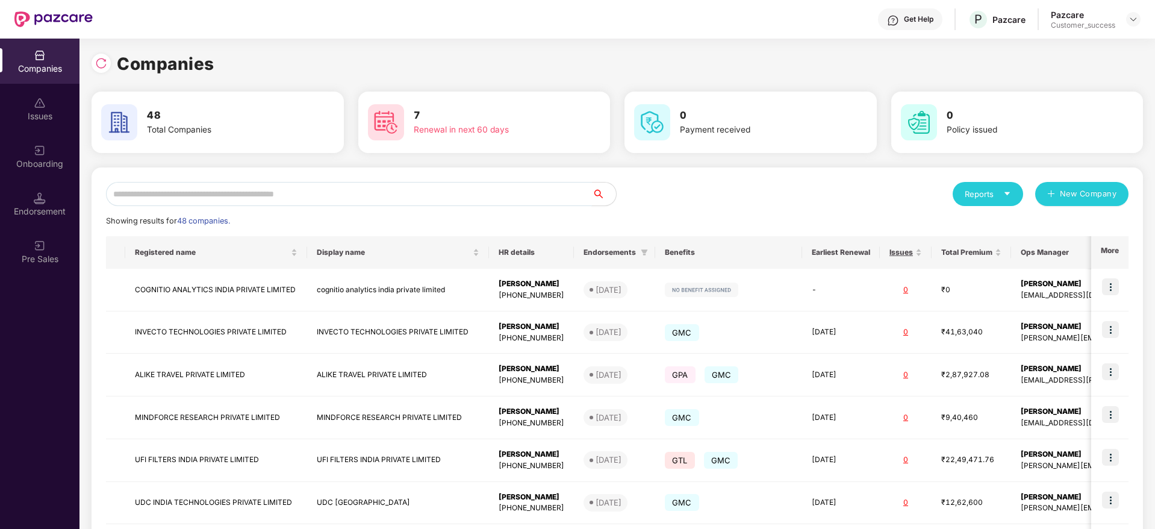
click at [435, 190] on input "text" at bounding box center [349, 194] width 486 height 24
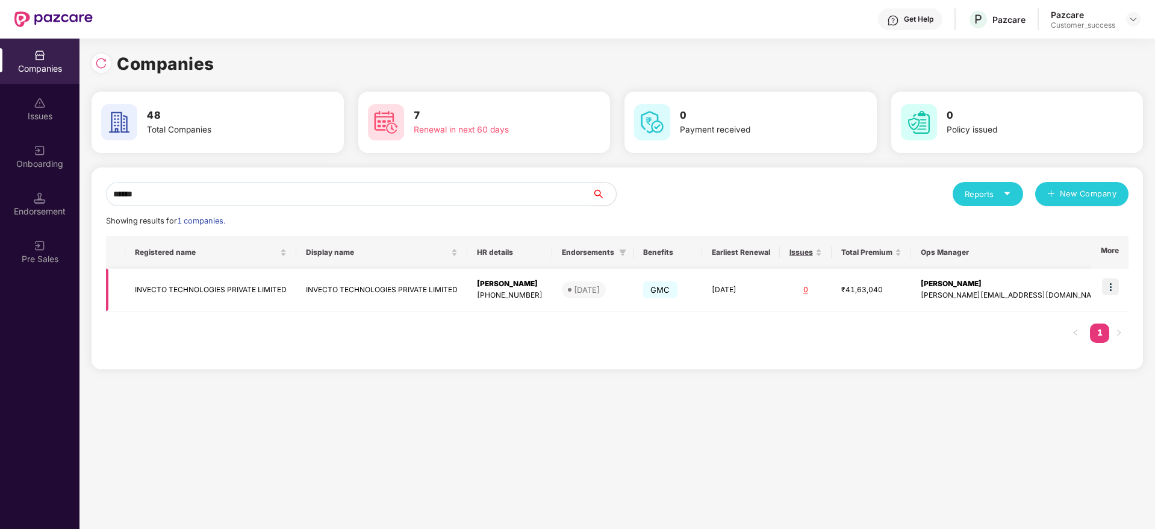
type input "******"
click at [1110, 287] on img at bounding box center [1110, 286] width 17 height 17
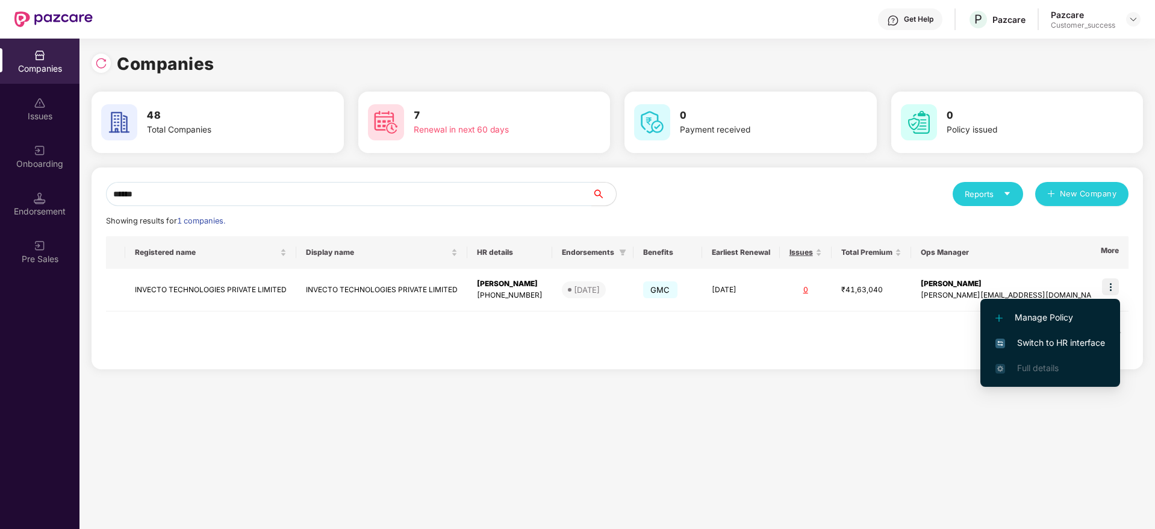
click at [1043, 339] on span "Switch to HR interface" at bounding box center [1050, 342] width 110 height 13
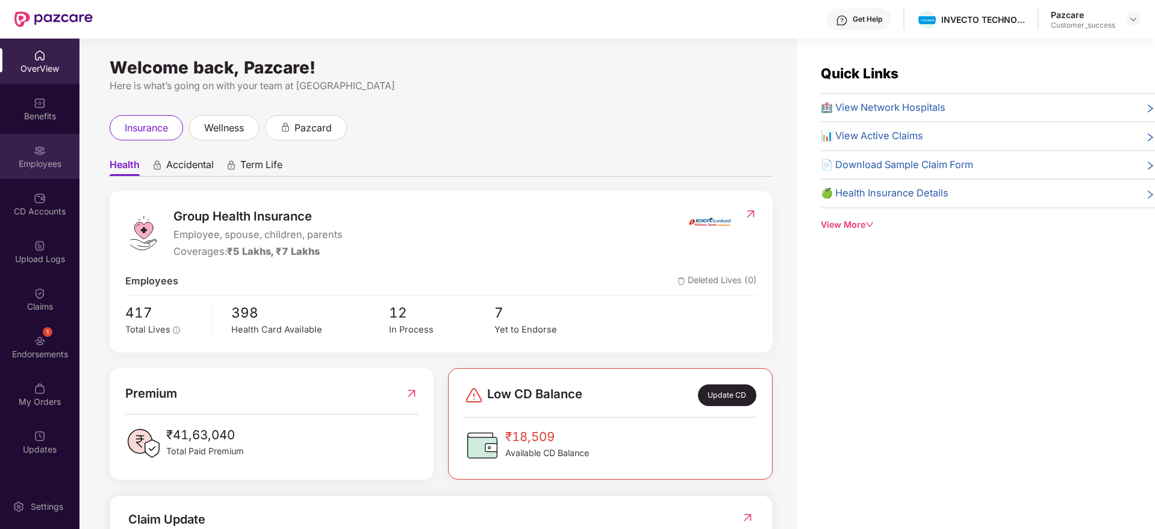
click at [44, 160] on div "Employees" at bounding box center [39, 164] width 79 height 12
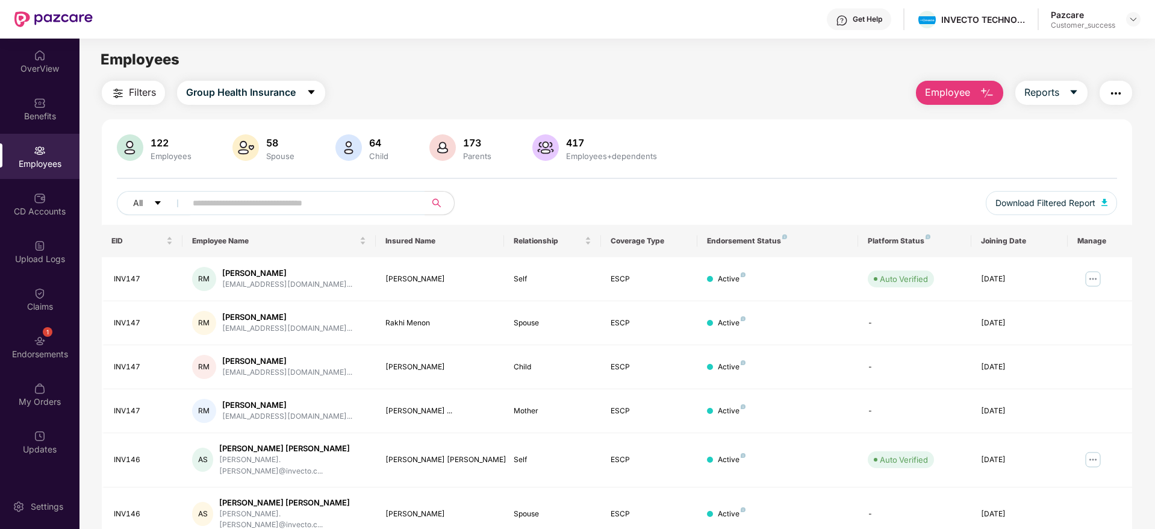
click at [1120, 90] on img "button" at bounding box center [1115, 93] width 14 height 14
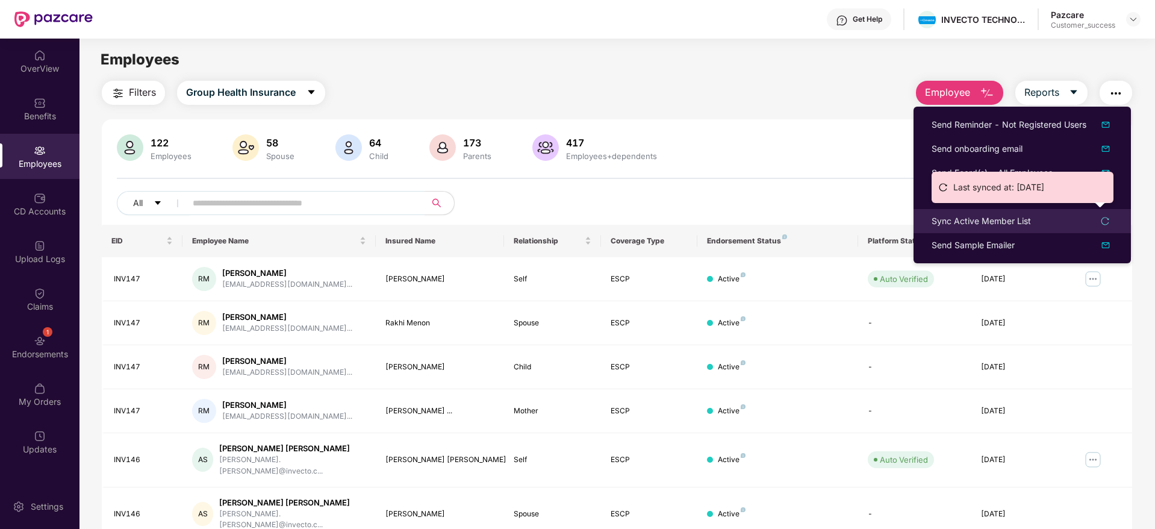
click at [1017, 220] on div "Sync Active Member List" at bounding box center [980, 220] width 99 height 13
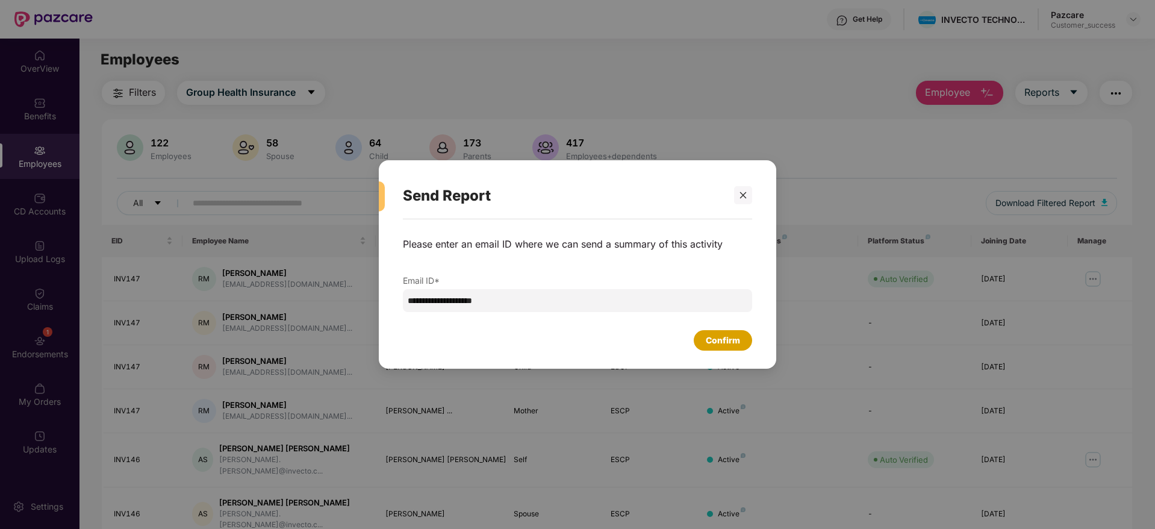
click at [730, 335] on div "Confirm" at bounding box center [723, 340] width 34 height 13
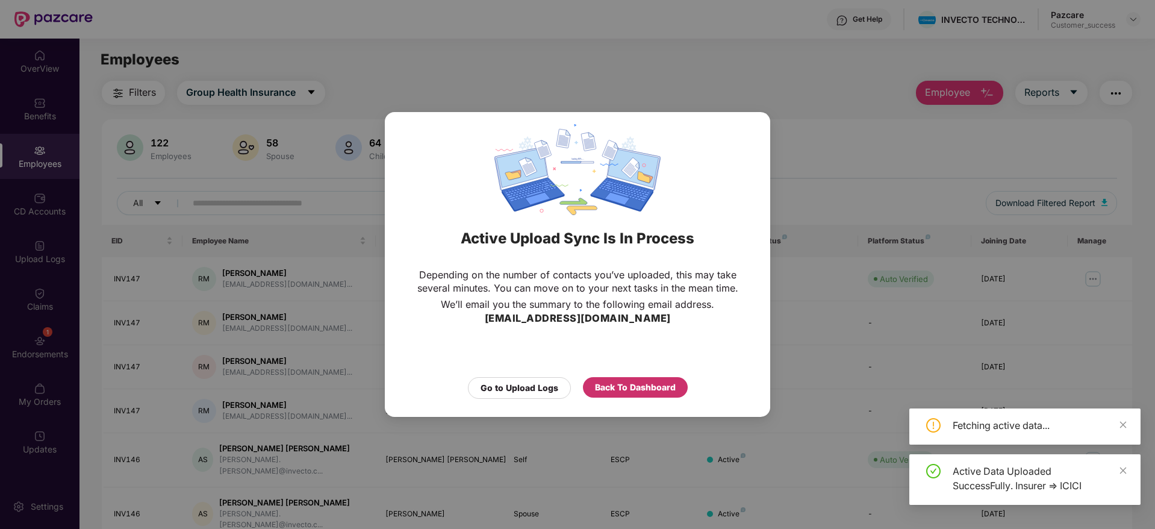
click at [624, 381] on div "Back To Dashboard" at bounding box center [635, 386] width 81 height 13
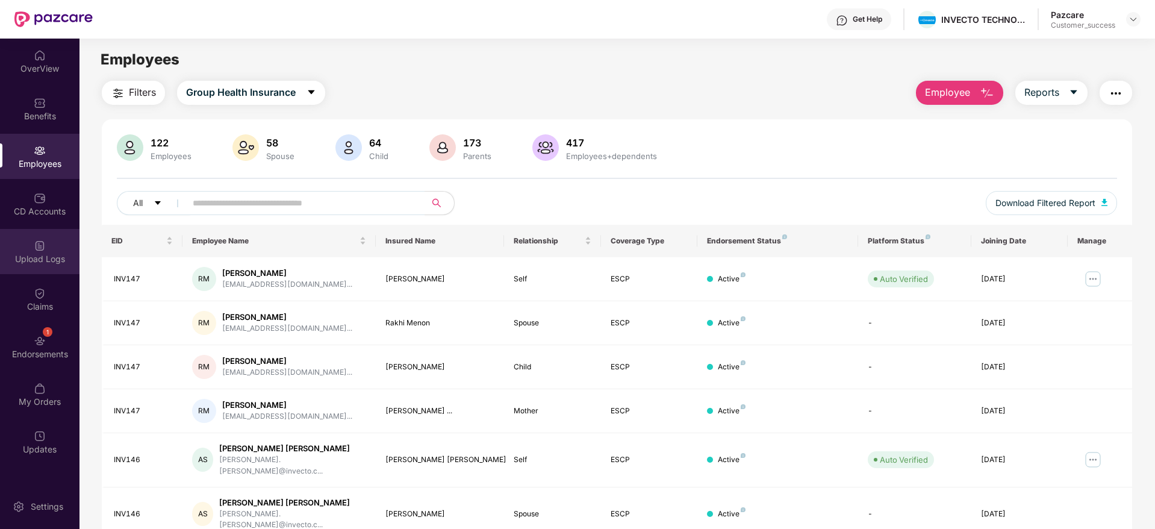
click at [39, 264] on div "Upload Logs" at bounding box center [39, 251] width 79 height 45
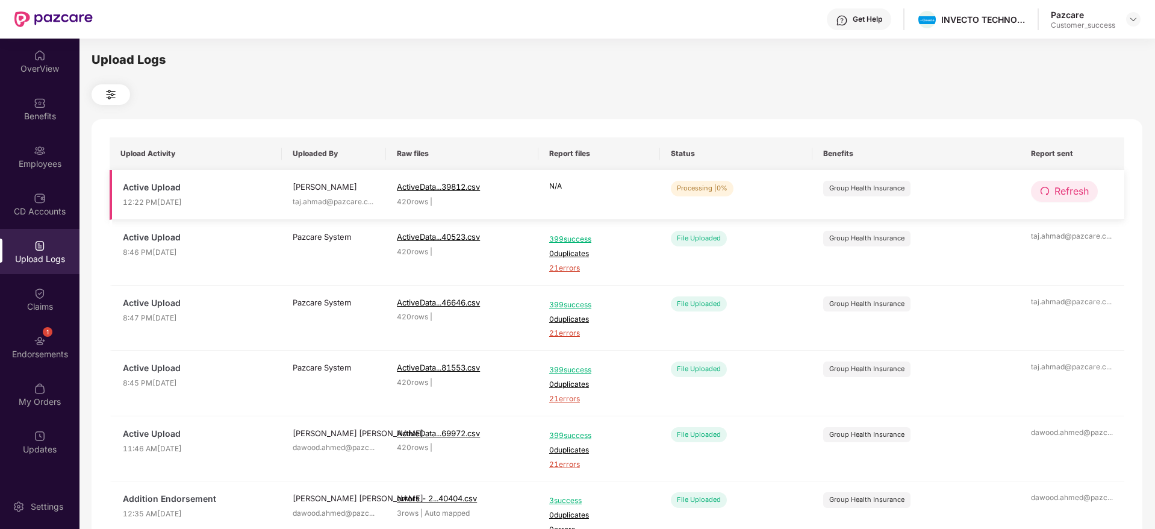
click at [1059, 188] on span "Refresh" at bounding box center [1071, 191] width 34 height 15
click at [1059, 188] on span "Refresh" at bounding box center [1072, 191] width 34 height 15
click at [1072, 185] on span "Refresh" at bounding box center [1072, 191] width 34 height 15
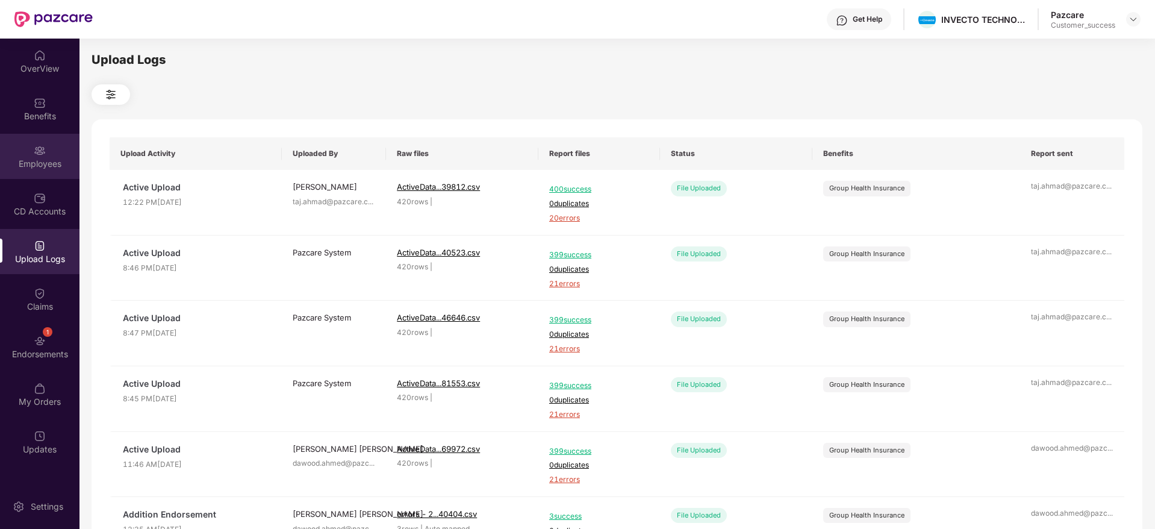
click at [43, 152] on img at bounding box center [40, 150] width 12 height 12
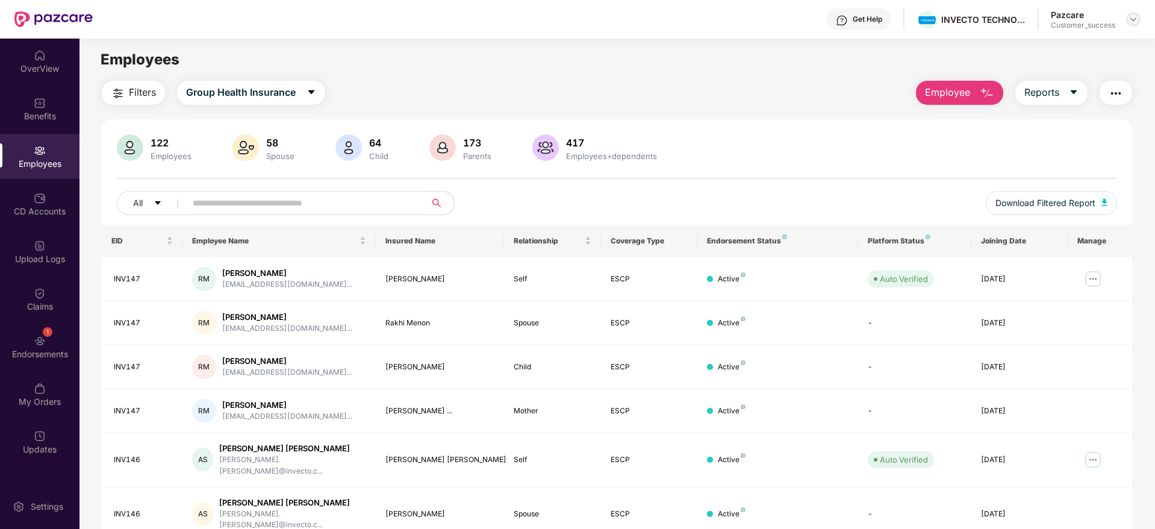
click at [1128, 15] on div at bounding box center [1133, 19] width 14 height 14
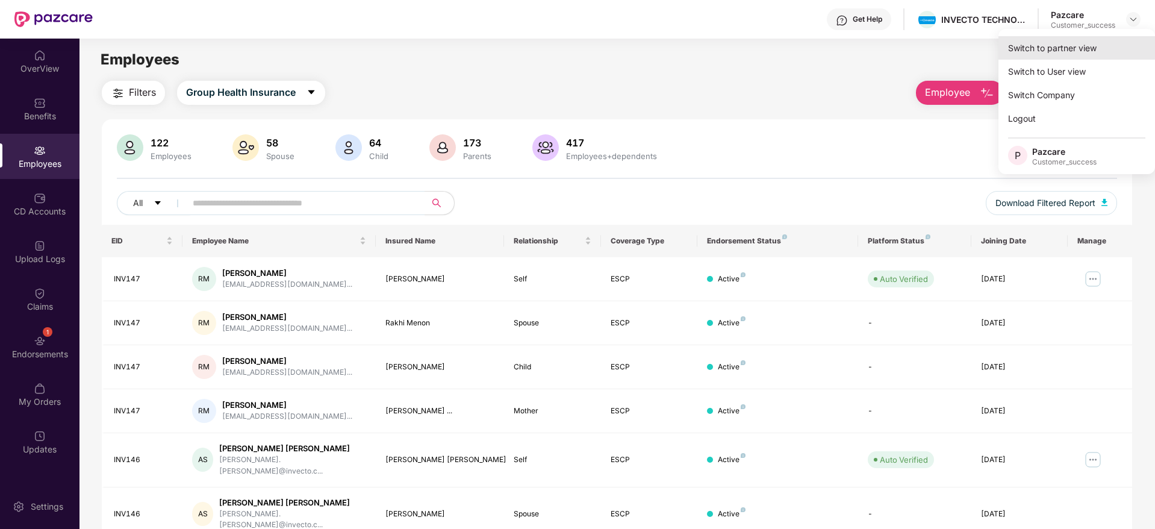
click at [1057, 56] on div "Switch to partner view" at bounding box center [1076, 47] width 157 height 23
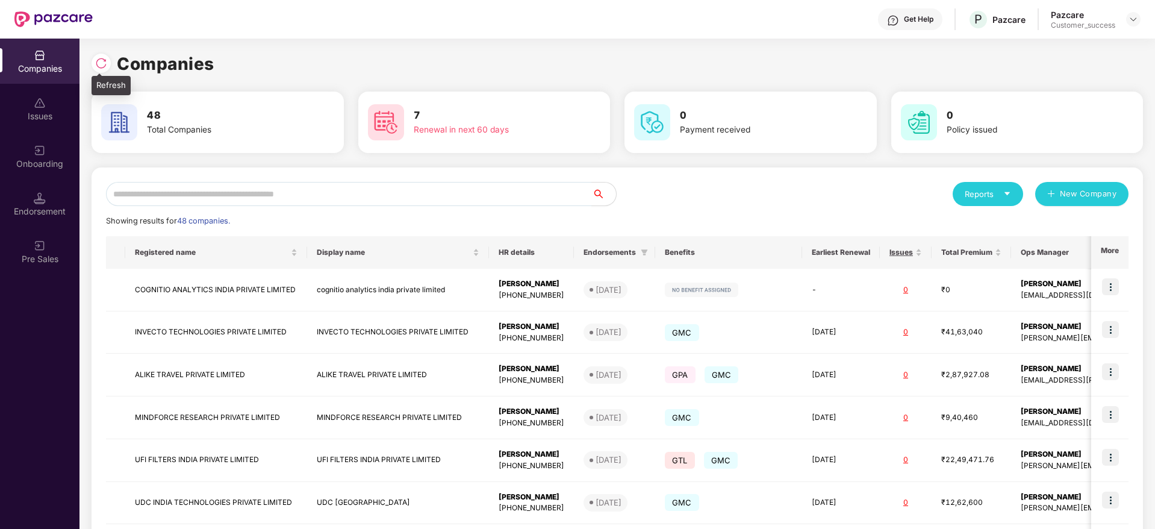
click at [95, 65] on div at bounding box center [101, 63] width 19 height 19
click at [100, 64] on img at bounding box center [101, 63] width 12 height 12
click at [234, 198] on input "text" at bounding box center [349, 194] width 486 height 24
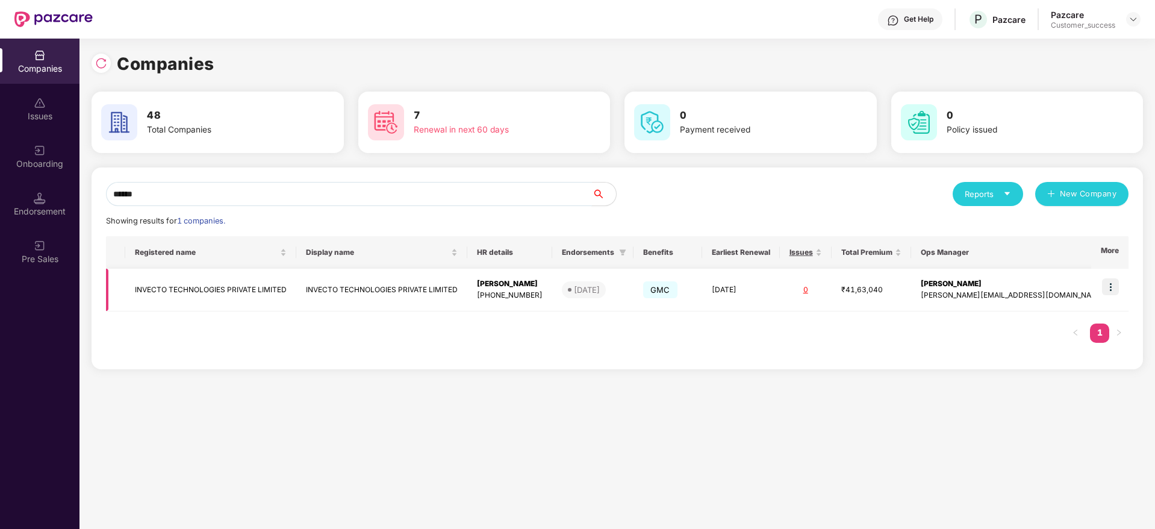
type input "******"
click at [1111, 282] on img at bounding box center [1110, 286] width 17 height 17
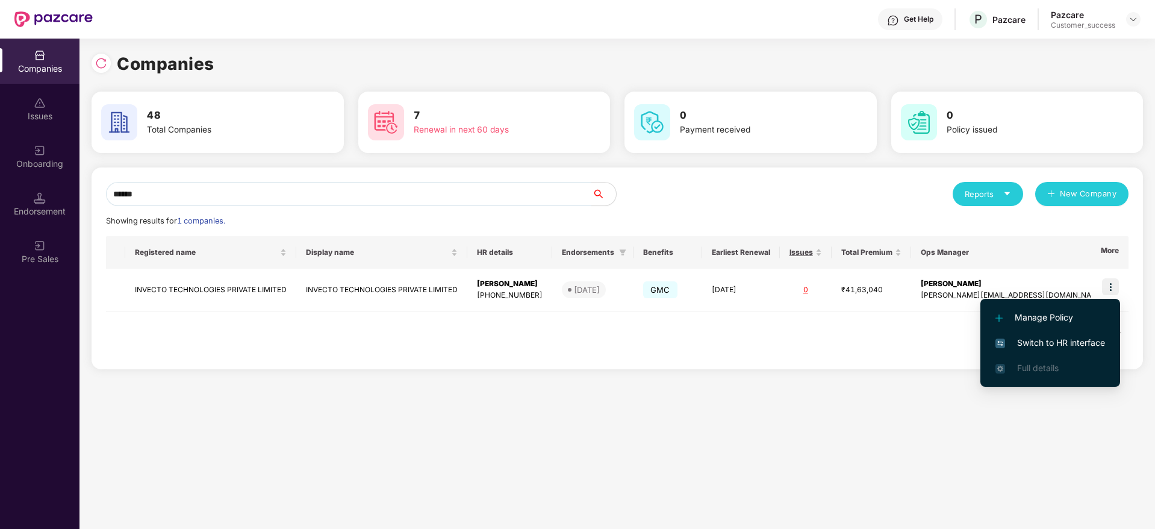
click at [1061, 344] on span "Switch to HR interface" at bounding box center [1050, 342] width 110 height 13
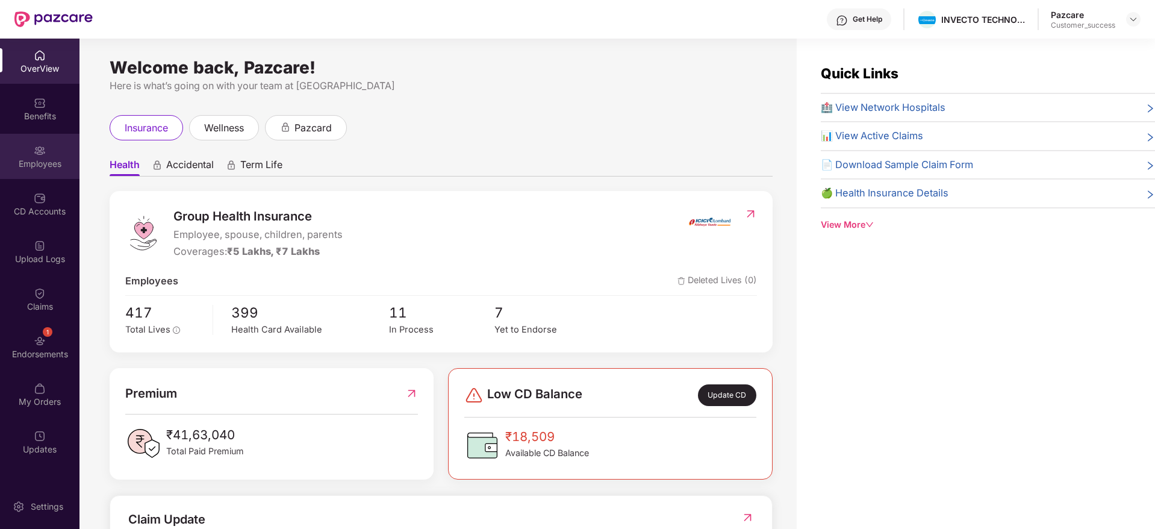
click at [51, 166] on div "Employees" at bounding box center [39, 164] width 79 height 12
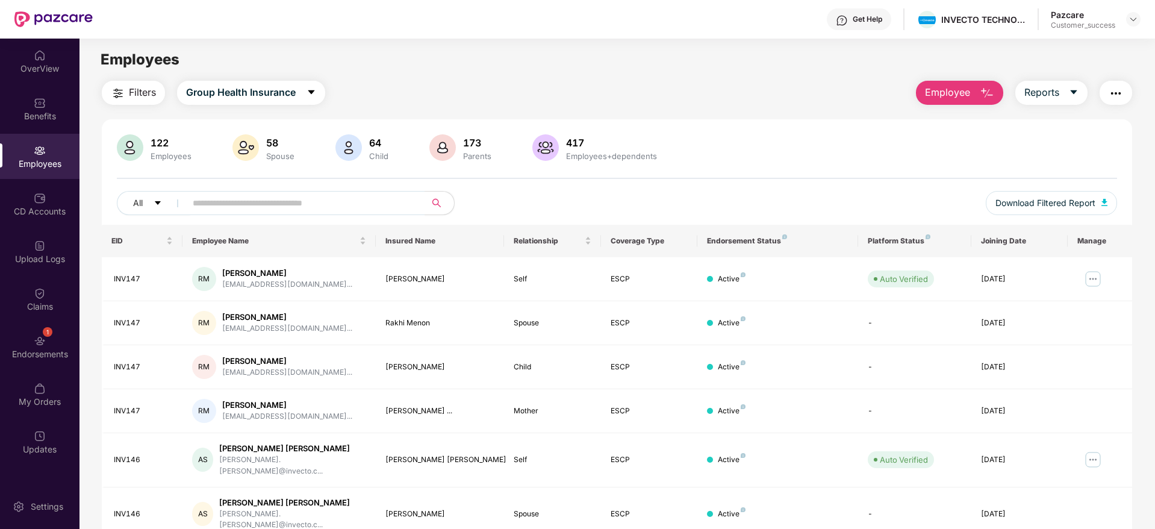
click at [138, 88] on span "Filters" at bounding box center [142, 92] width 27 height 15
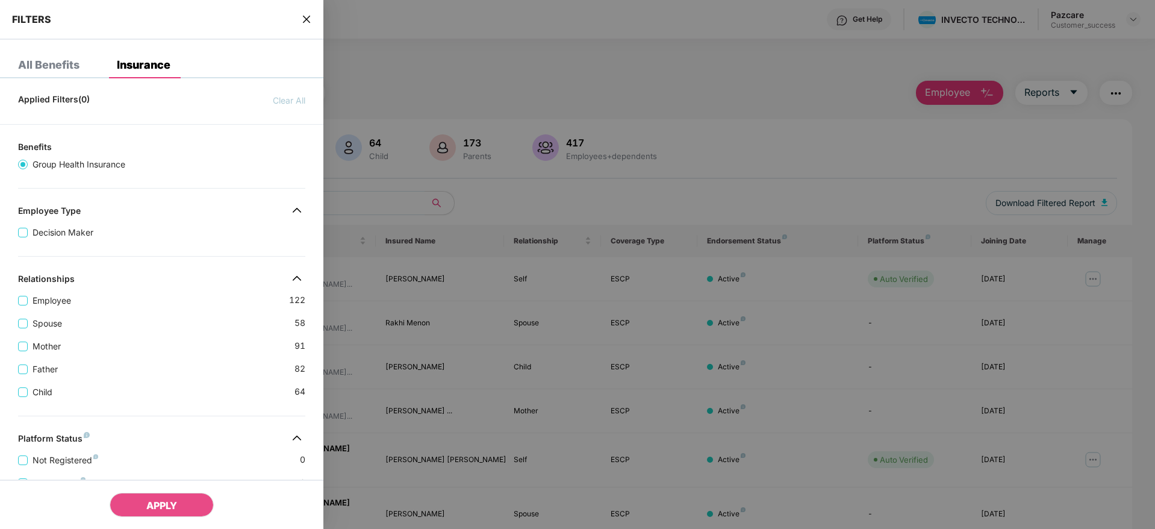
click at [122, 307] on div "Spouse 58" at bounding box center [161, 318] width 287 height 23
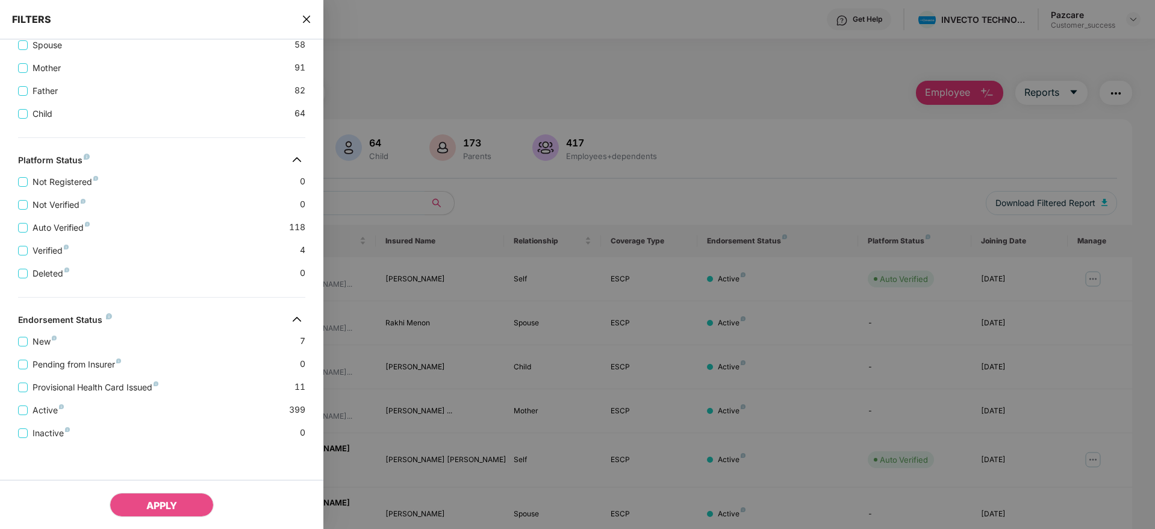
scroll to position [279, 0]
click at [70, 385] on span "Provisional Health Card Issued" at bounding box center [95, 385] width 135 height 13
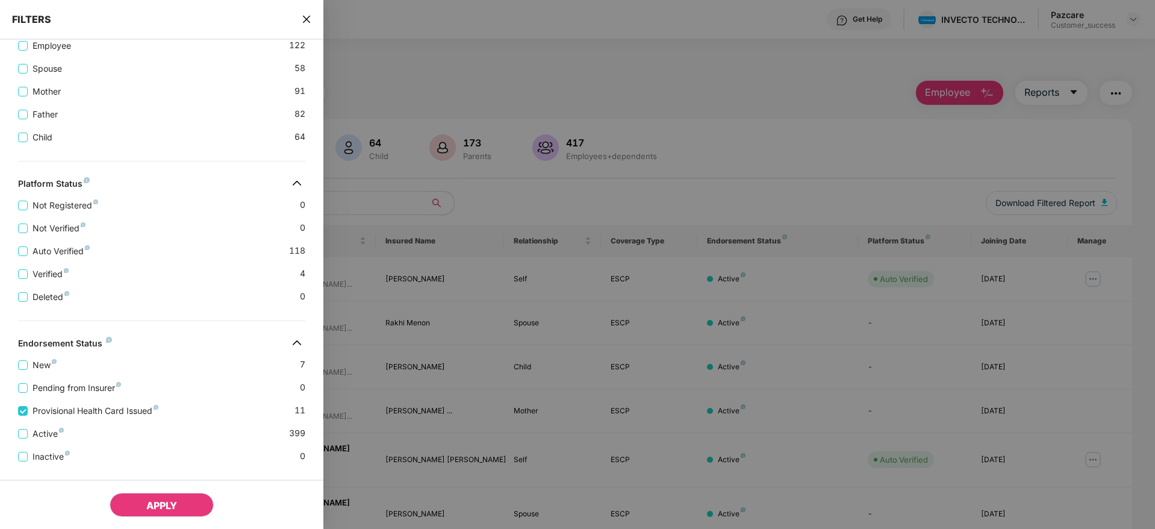
click at [169, 498] on button "APPLY" at bounding box center [162, 504] width 104 height 24
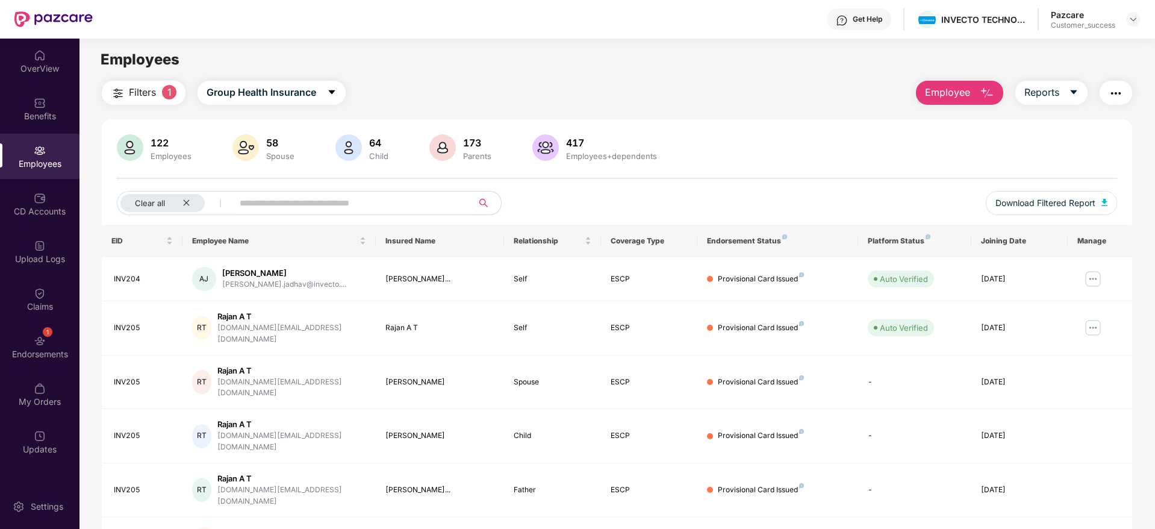
click at [741, 185] on div "122 Employees 58 Spouse 64 Child 173 Parents 417 Employees+dependents Clear all…" at bounding box center [617, 179] width 1030 height 90
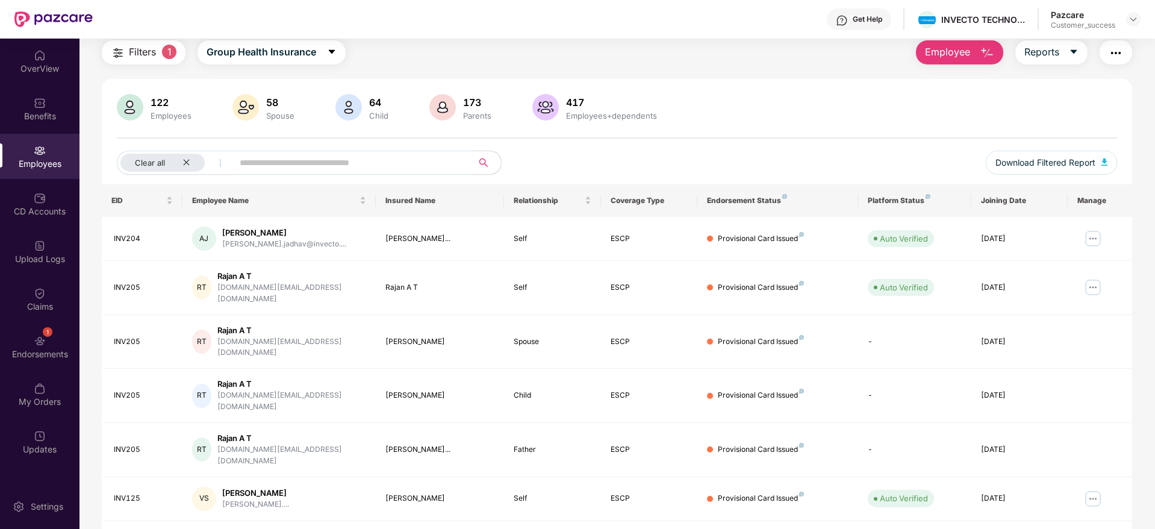
scroll to position [0, 0]
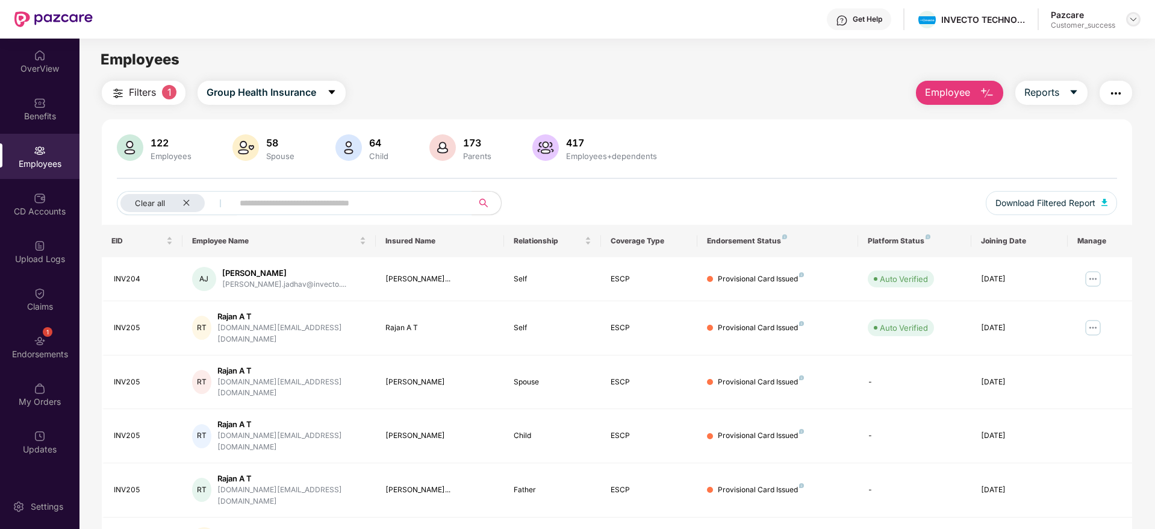
click at [1138, 19] on div at bounding box center [1133, 19] width 14 height 14
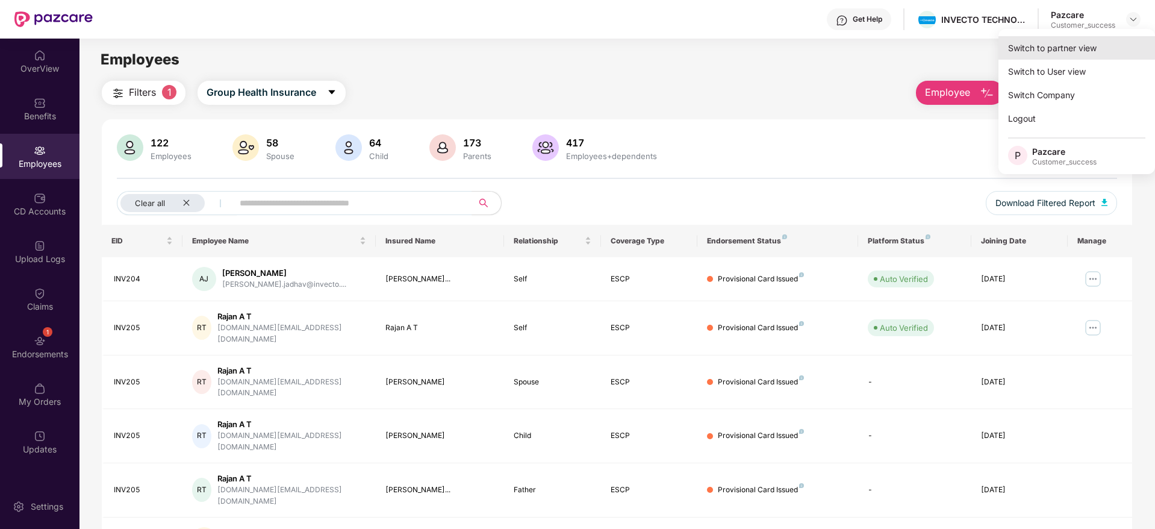
click at [1082, 43] on div "Switch to partner view" at bounding box center [1076, 47] width 157 height 23
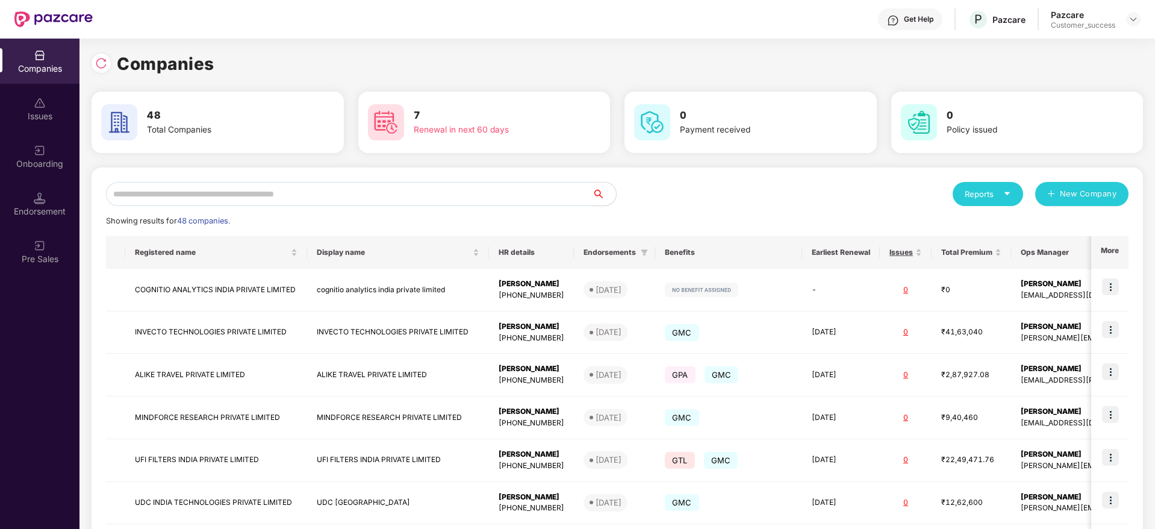
click at [372, 188] on input "text" at bounding box center [349, 194] width 486 height 24
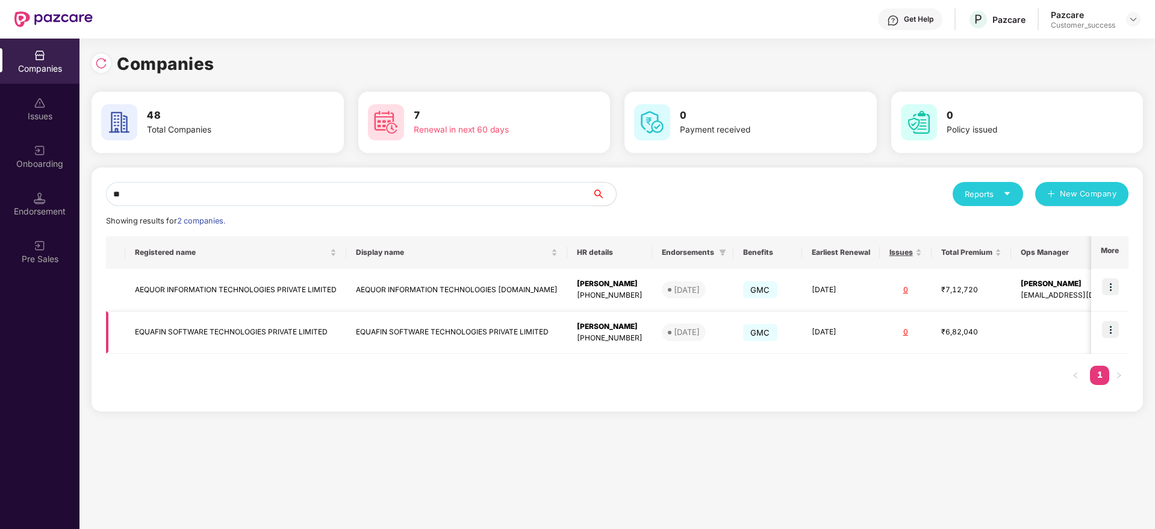
type input "**"
drag, startPoint x: 130, startPoint y: 334, endPoint x: 245, endPoint y: 334, distance: 115.0
click at [245, 334] on td "EQUAFIN SOFTWARE TECHNOLOGIES PRIVATE LIMITED" at bounding box center [235, 332] width 221 height 43
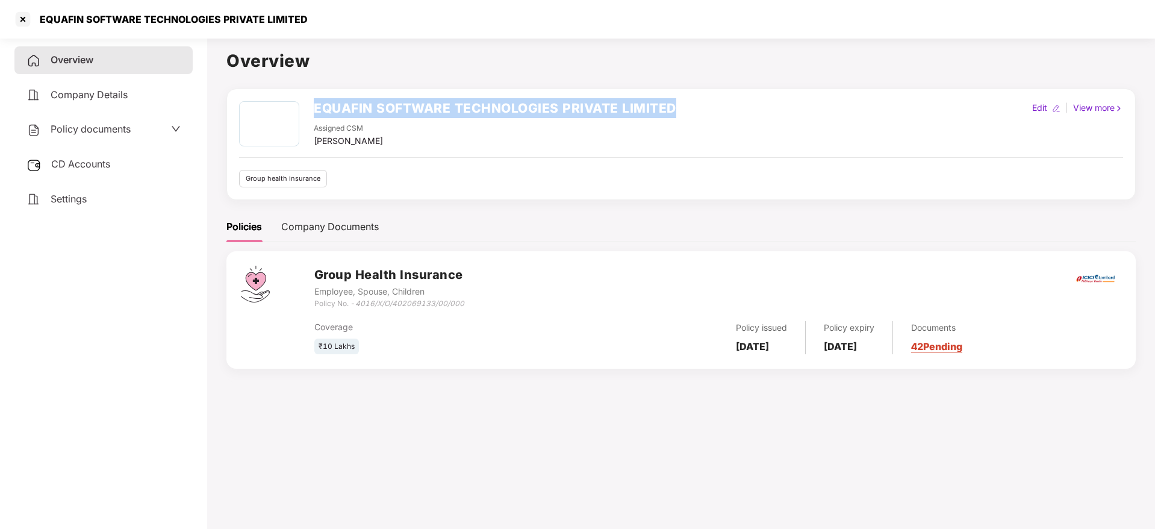
drag, startPoint x: 315, startPoint y: 106, endPoint x: 676, endPoint y: 108, distance: 360.6
click at [676, 108] on h2 "EQUAFIN SOFTWARE TECHNOLOGIES PRIVATE LIMITED" at bounding box center [495, 108] width 362 height 20
copy h2 "EQUAFIN SOFTWARE TECHNOLOGIES PRIVATE LIMITED"
click at [437, 299] on icon "4016/X/O/402069133/00/000" at bounding box center [409, 303] width 109 height 9
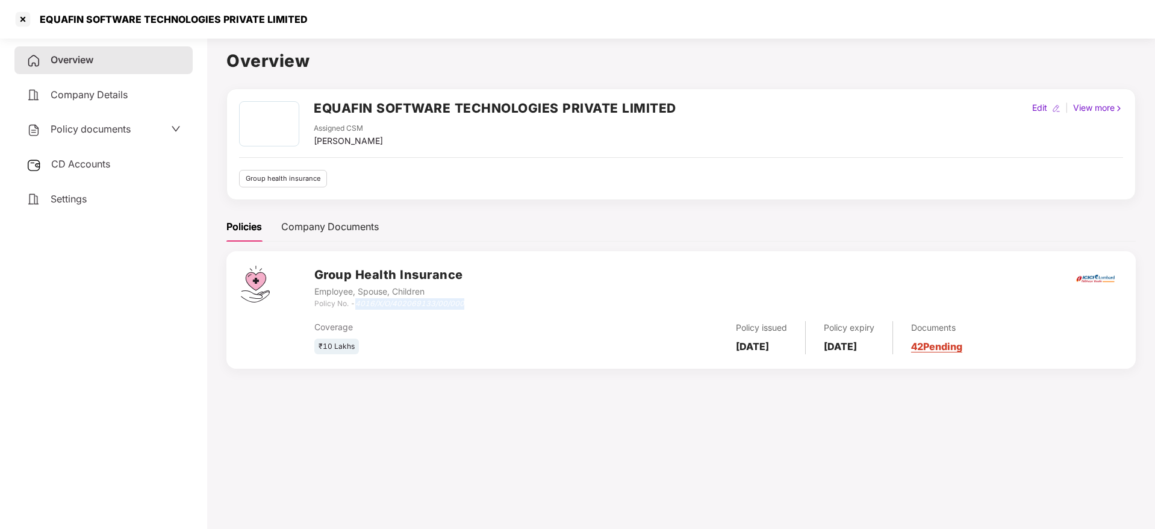
drag, startPoint x: 477, startPoint y: 302, endPoint x: 359, endPoint y: 301, distance: 118.0
click at [359, 301] on div "Group Health Insurance Employee, Spouse, Children Policy No. - 4016/X/O/4020691…" at bounding box center [717, 287] width 807 height 43
copy icon "4016/X/O/402069133/00/000"
click at [359, 301] on icon "4016/X/O/402069133/00/000" at bounding box center [409, 303] width 109 height 9
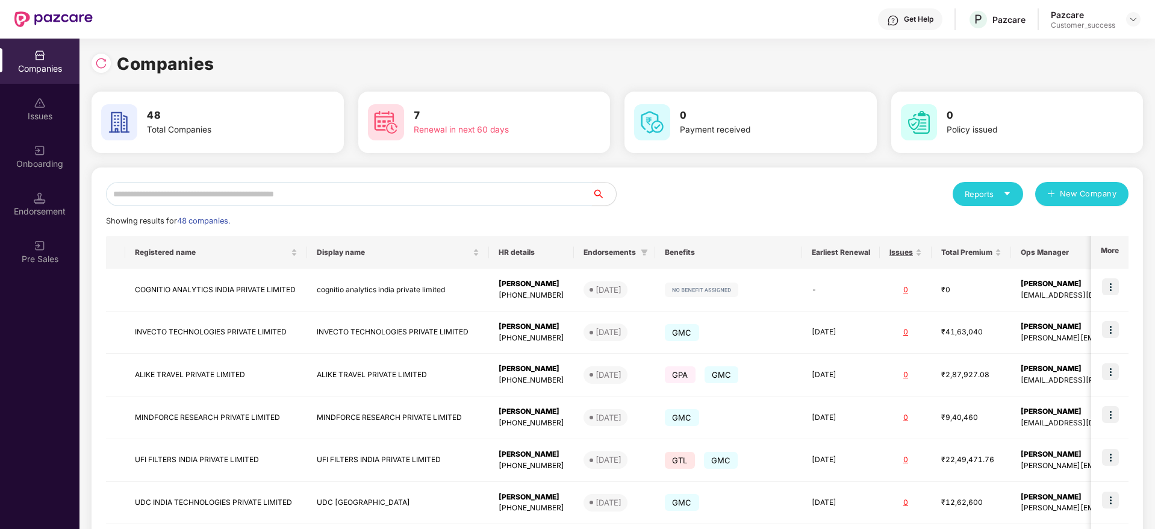
click at [331, 189] on input "text" at bounding box center [349, 194] width 486 height 24
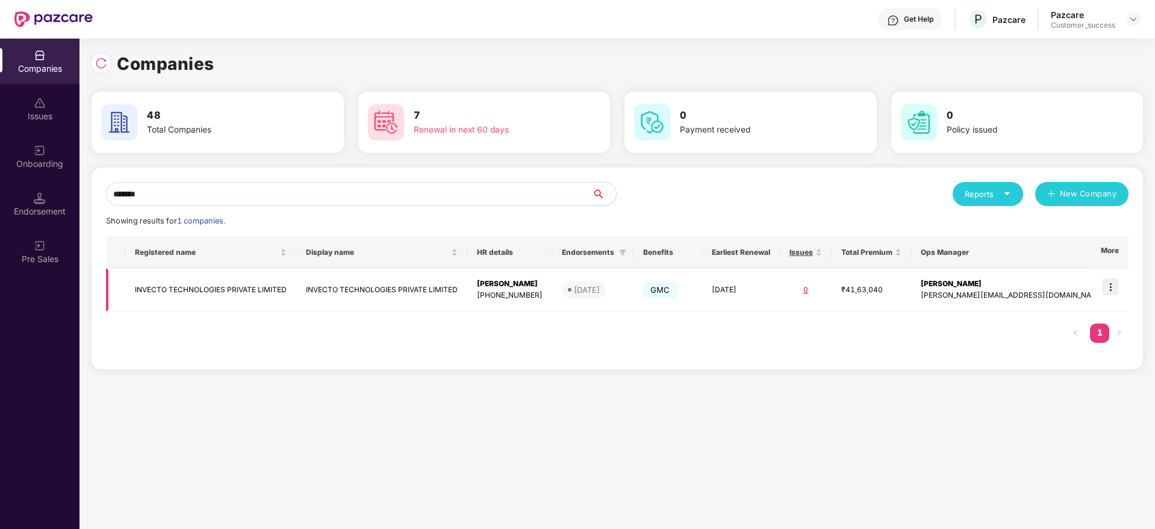
type input "*******"
click at [1113, 281] on img at bounding box center [1110, 286] width 17 height 17
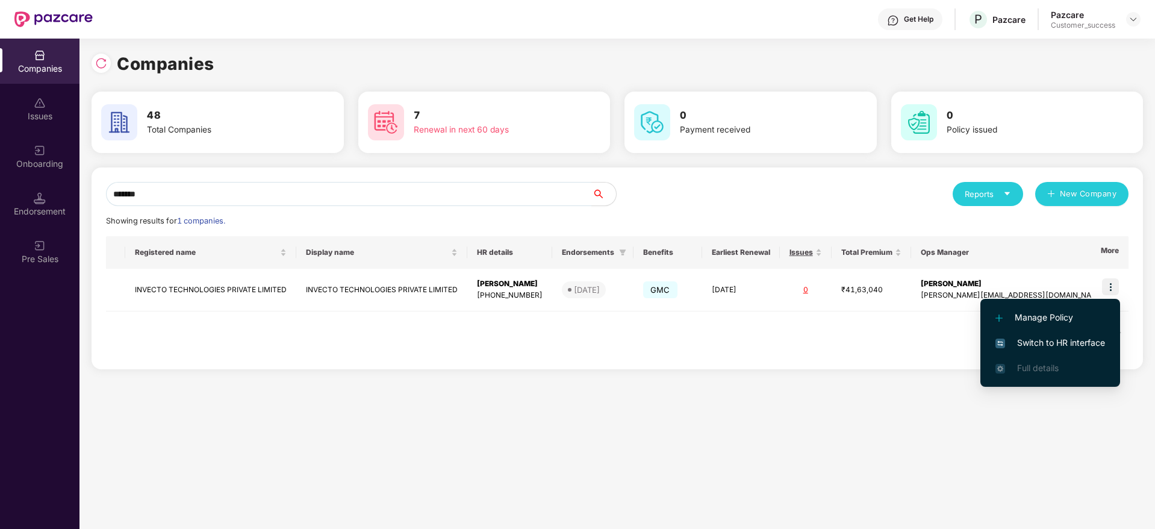
click at [1024, 344] on span "Switch to HR interface" at bounding box center [1050, 342] width 110 height 13
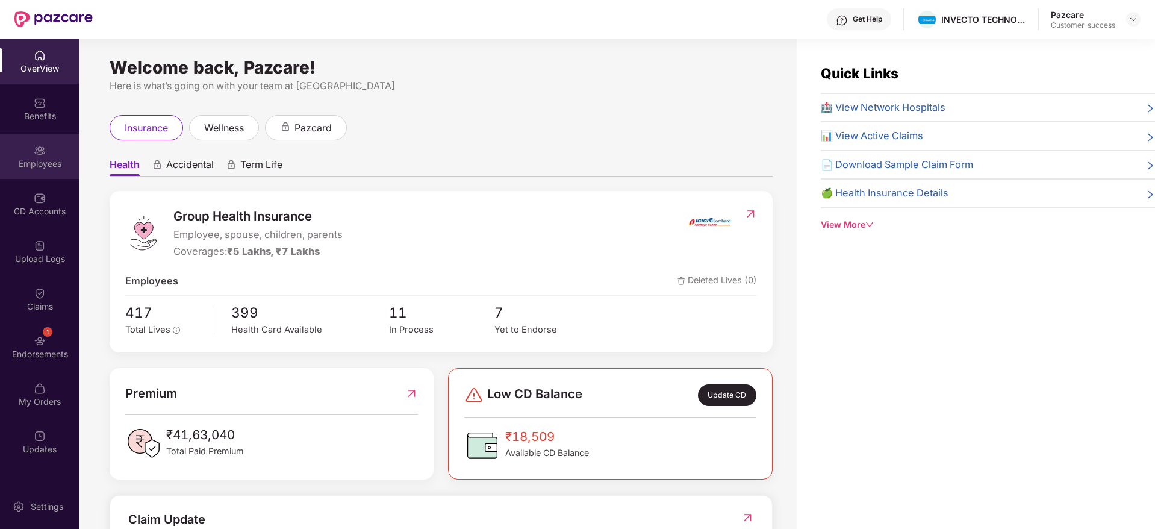
click at [34, 158] on div "Employees" at bounding box center [39, 164] width 79 height 12
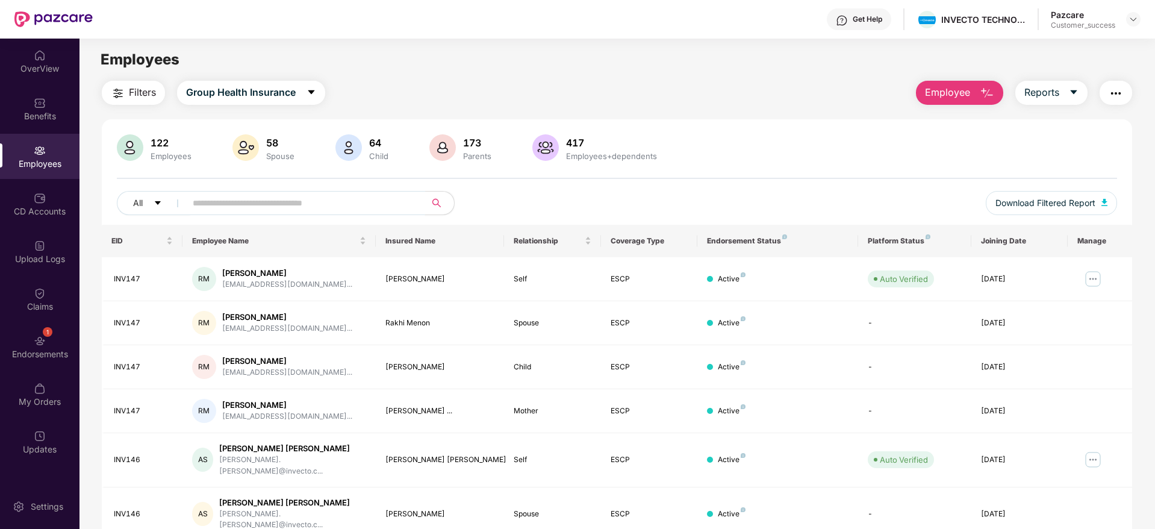
click at [362, 206] on input "text" at bounding box center [301, 203] width 216 height 18
click at [66, 348] on div "Endorsements" at bounding box center [39, 354] width 79 height 12
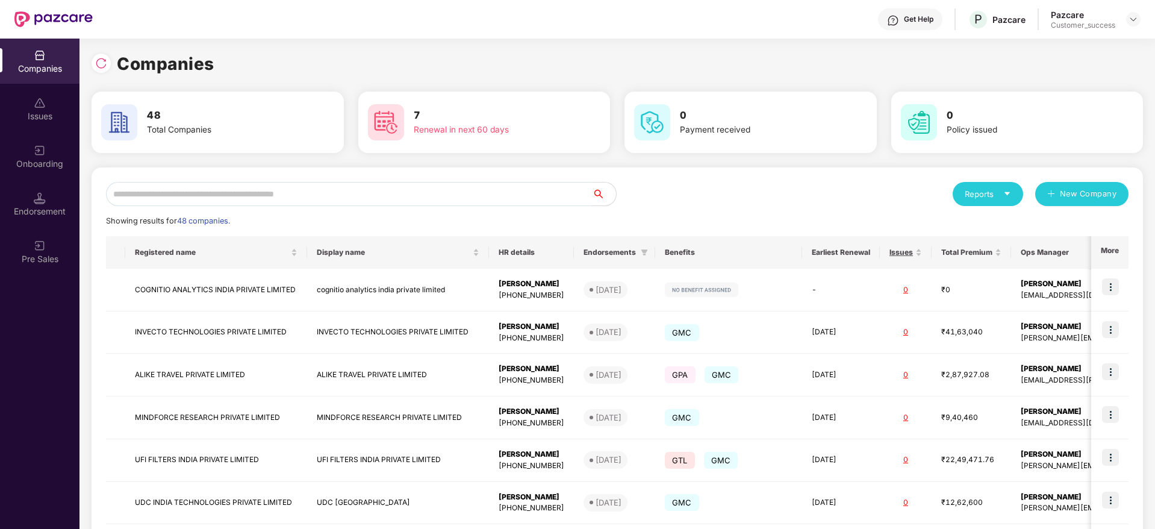
click at [219, 193] on input "text" at bounding box center [349, 194] width 486 height 24
